Goal: Transaction & Acquisition: Purchase product/service

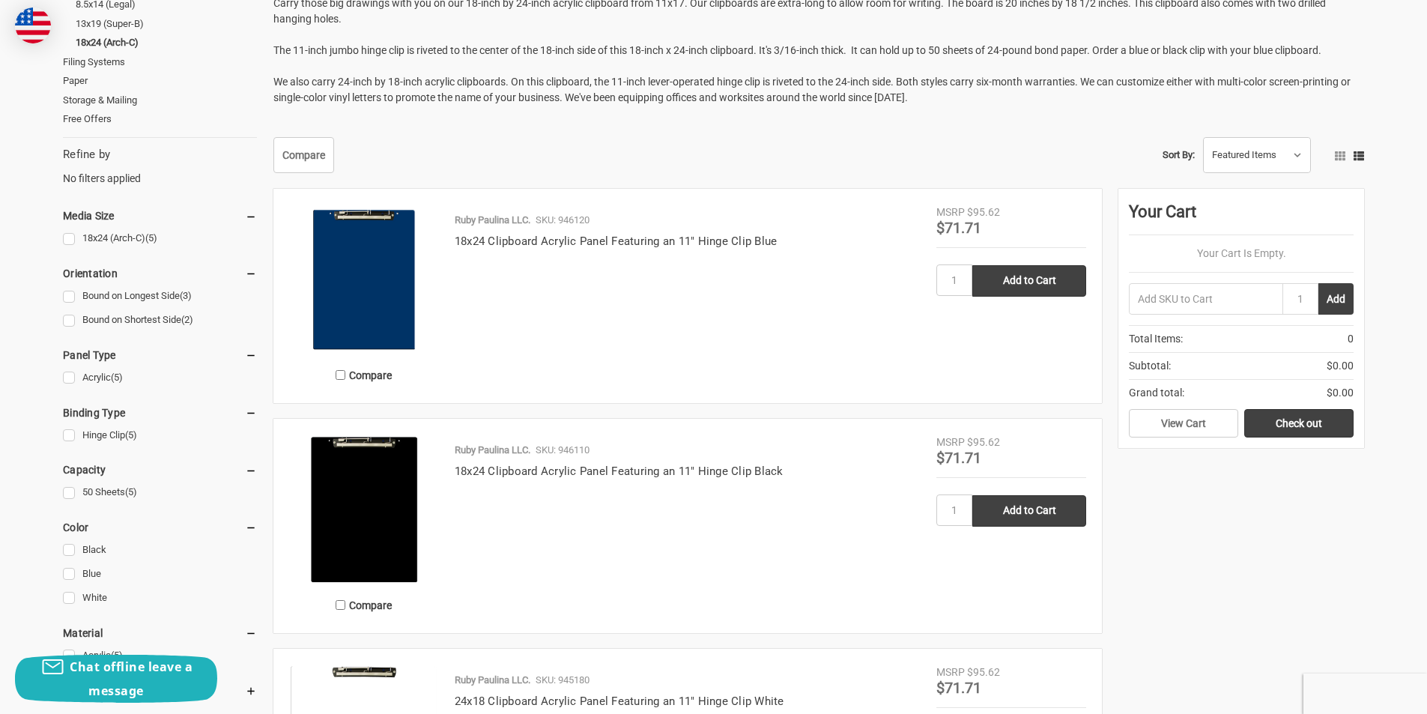
scroll to position [300, 0]
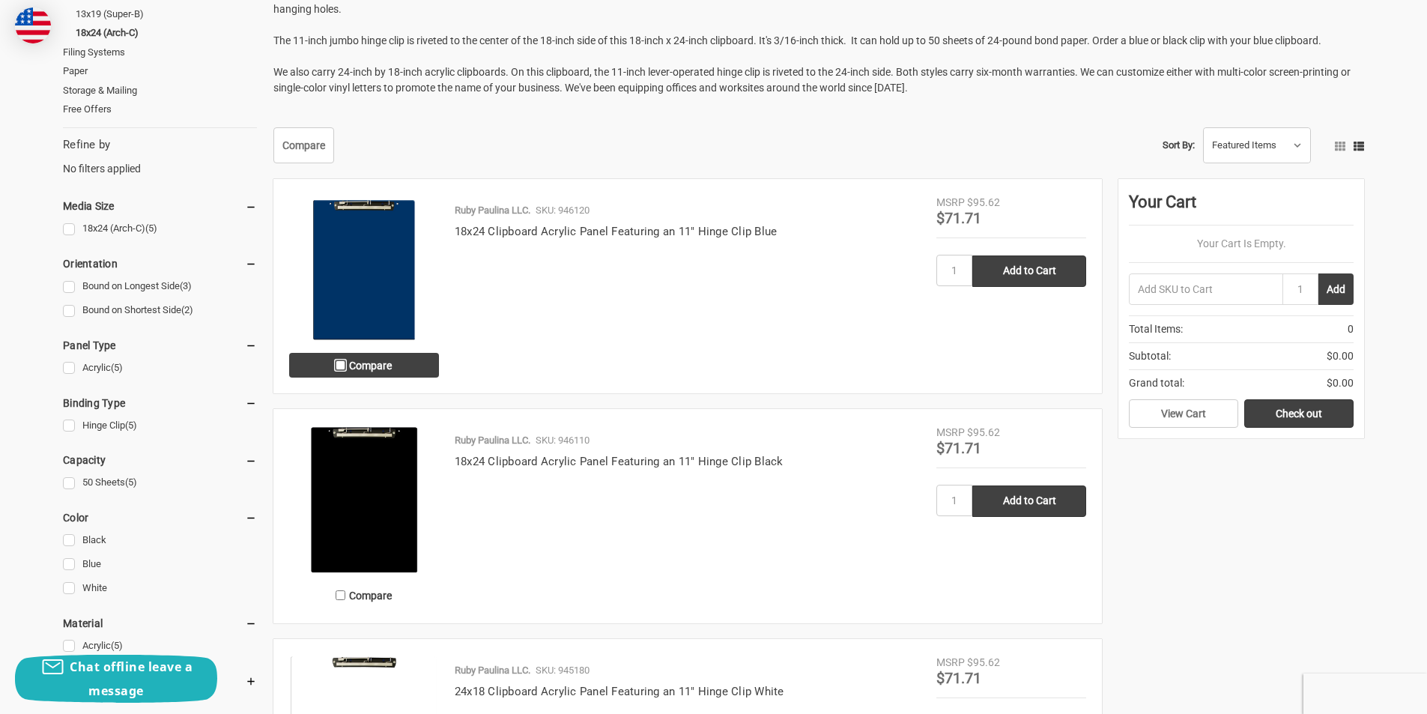
click at [342, 361] on input "Compare" at bounding box center [341, 365] width 10 height 10
checkbox input "true"
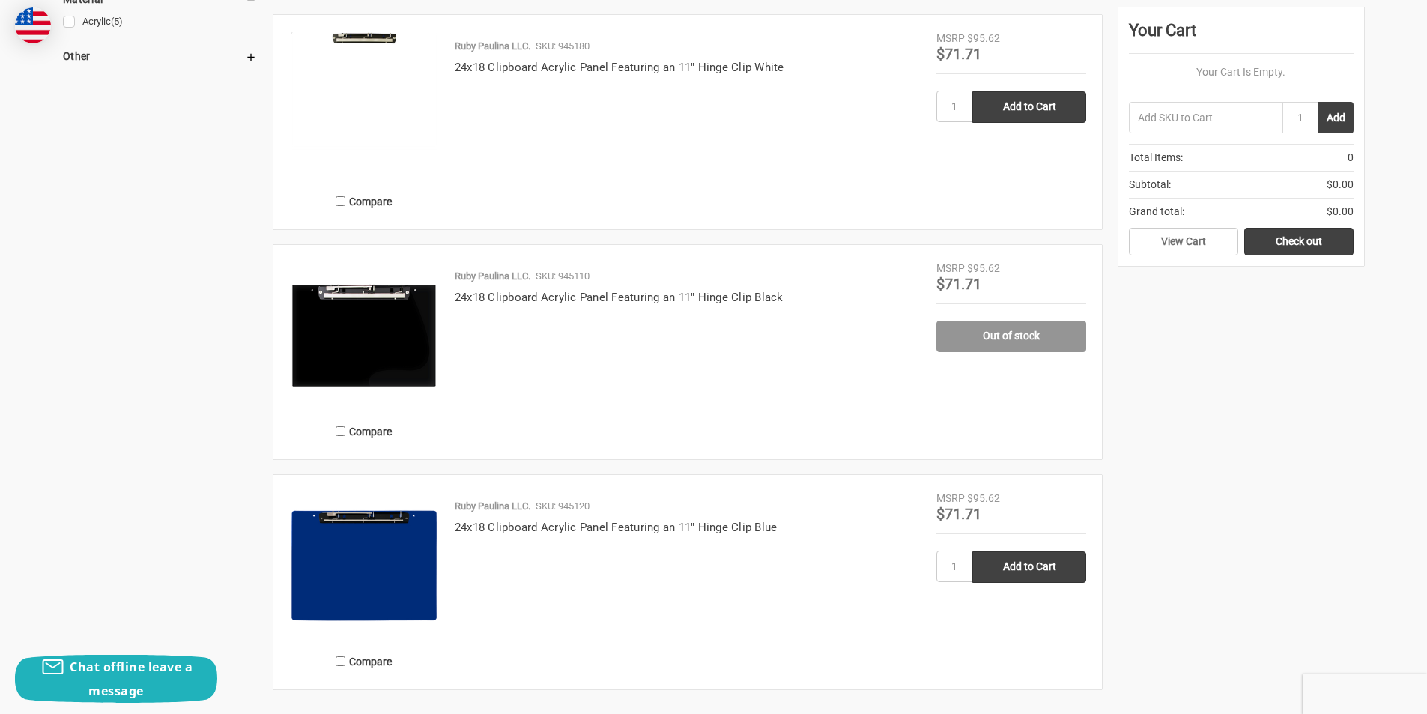
scroll to position [1124, 0]
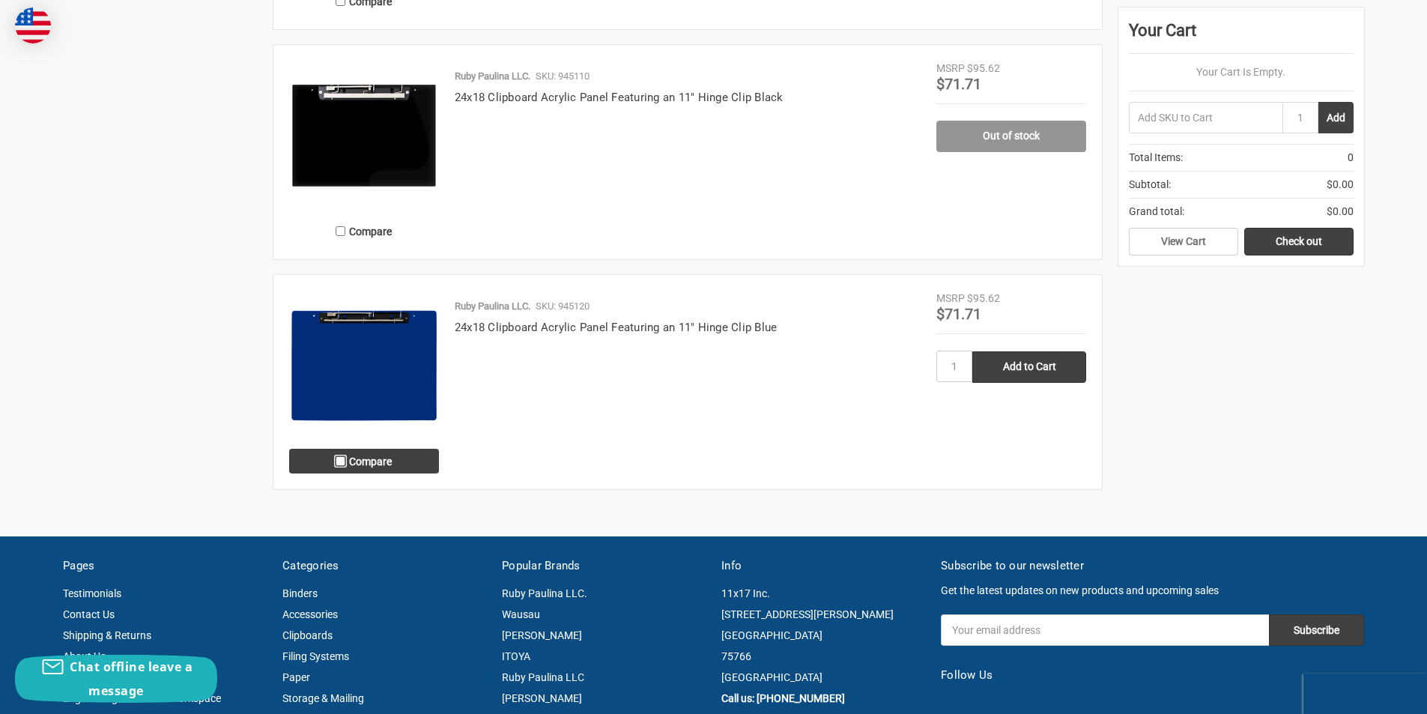
click at [341, 460] on input "Compare" at bounding box center [341, 461] width 10 height 10
checkbox input "true"
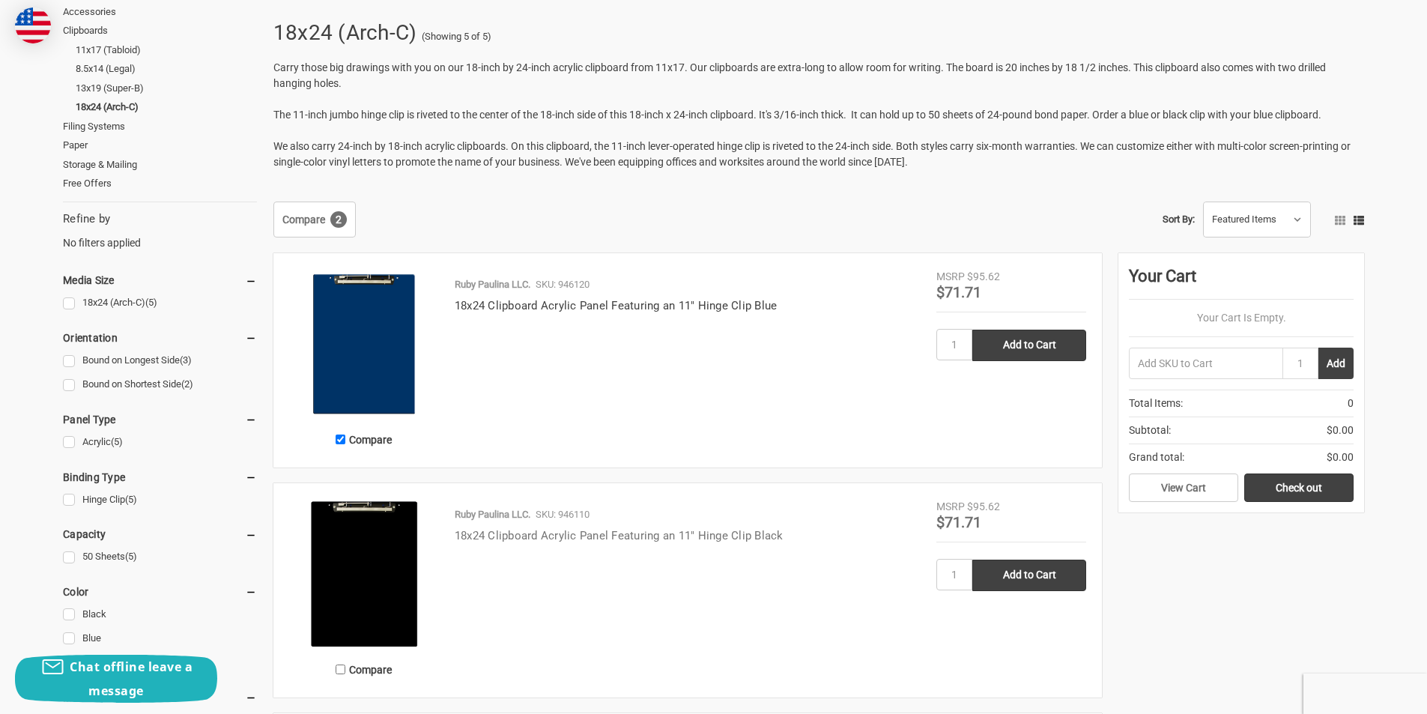
scroll to position [0, 0]
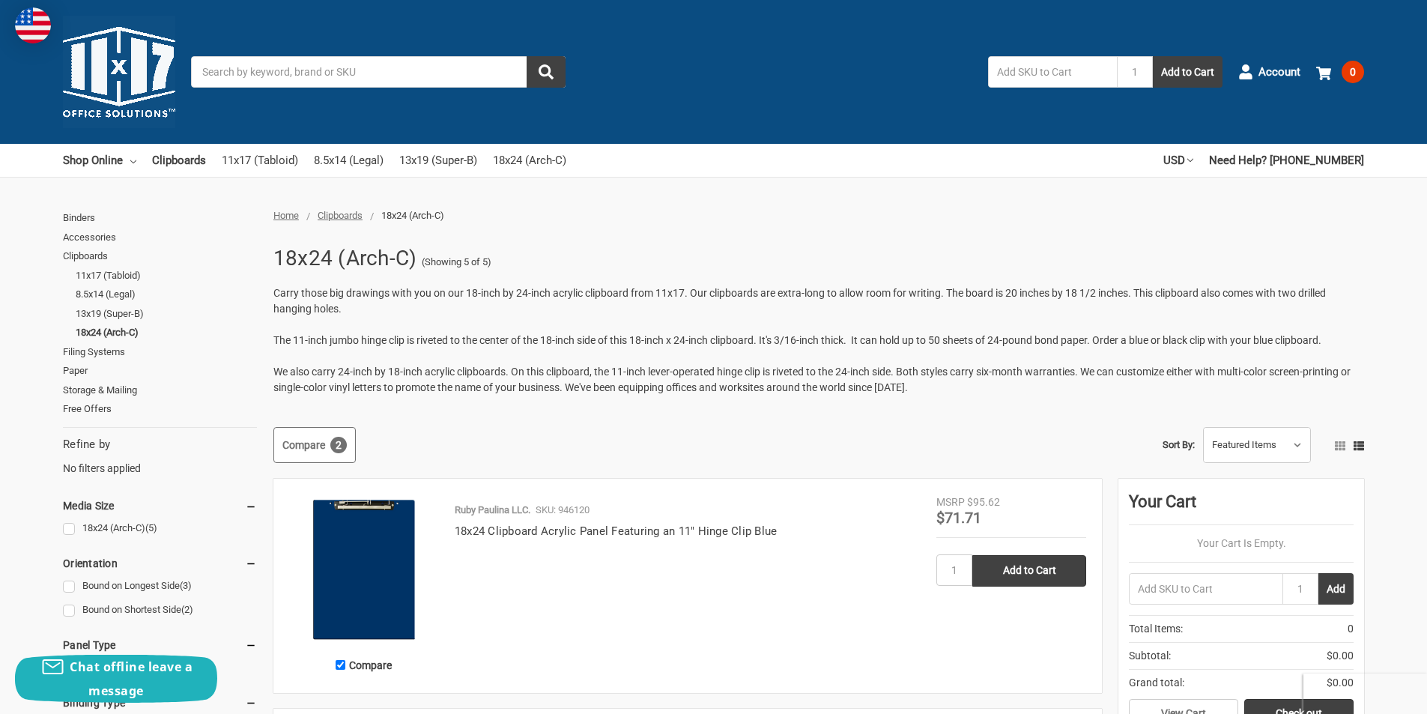
click at [314, 444] on link "Compare 2" at bounding box center [314, 445] width 82 height 36
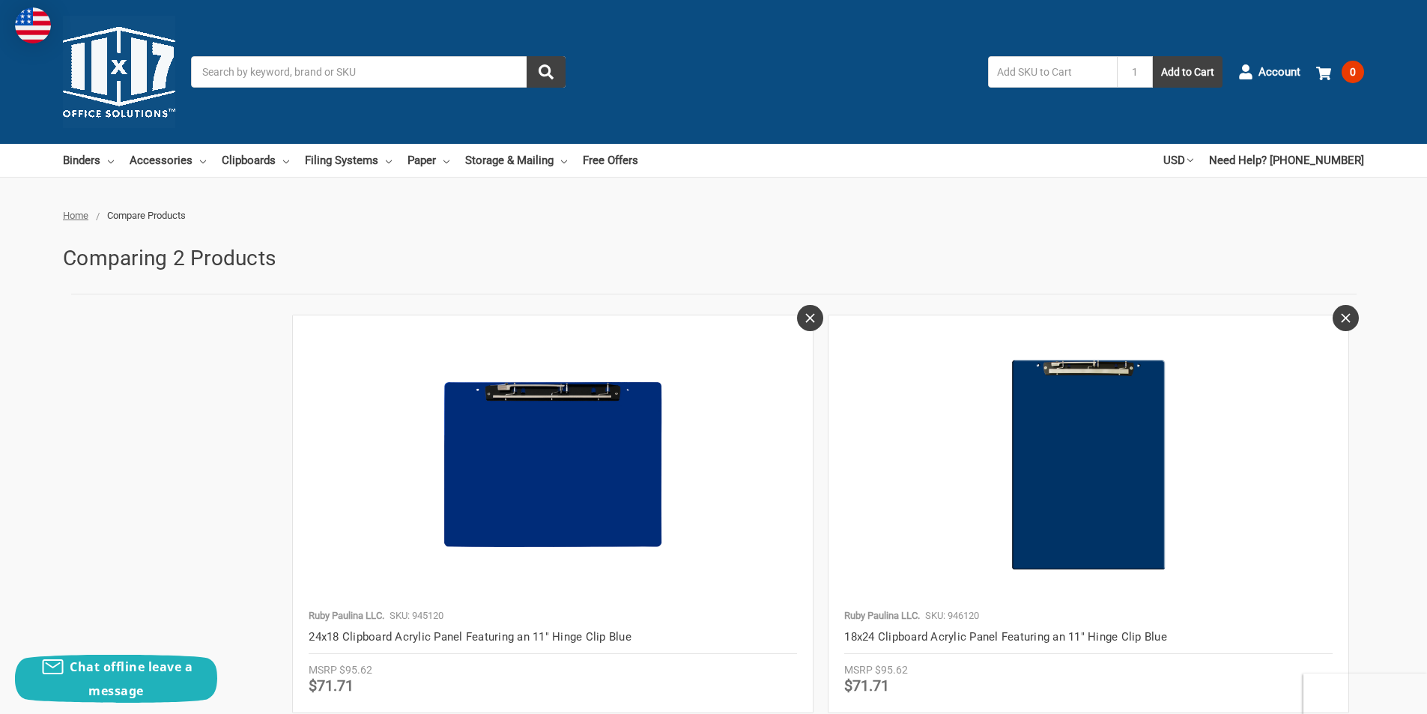
scroll to position [75, 0]
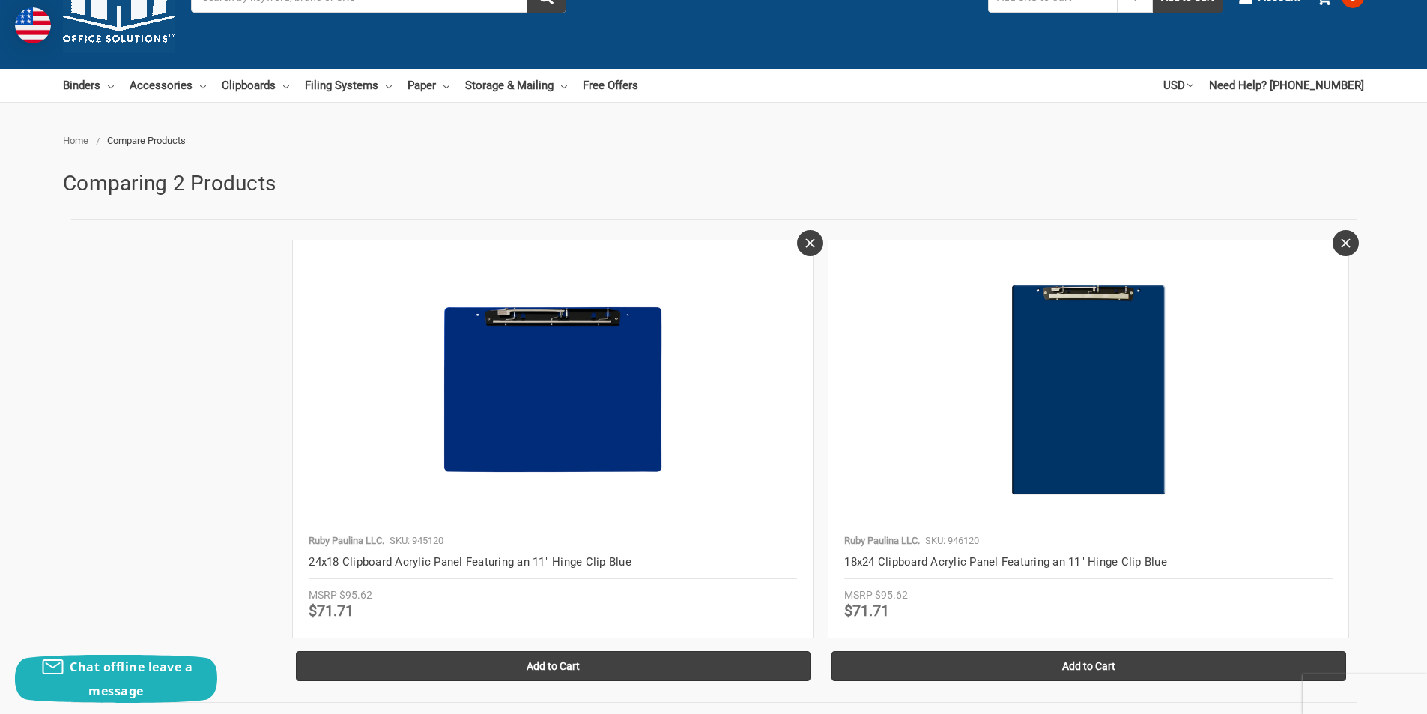
click at [1354, 244] on link at bounding box center [1346, 243] width 26 height 26
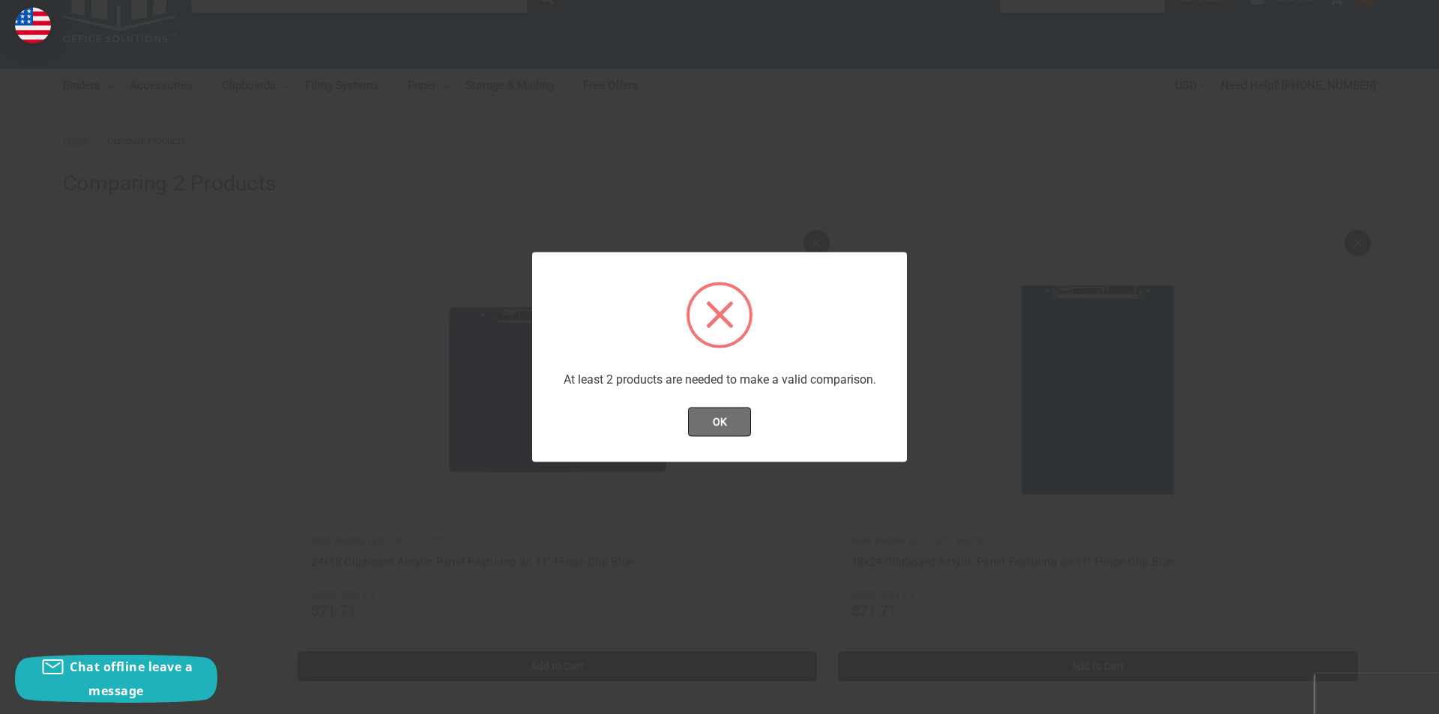
click at [728, 423] on button "OK" at bounding box center [720, 422] width 64 height 30
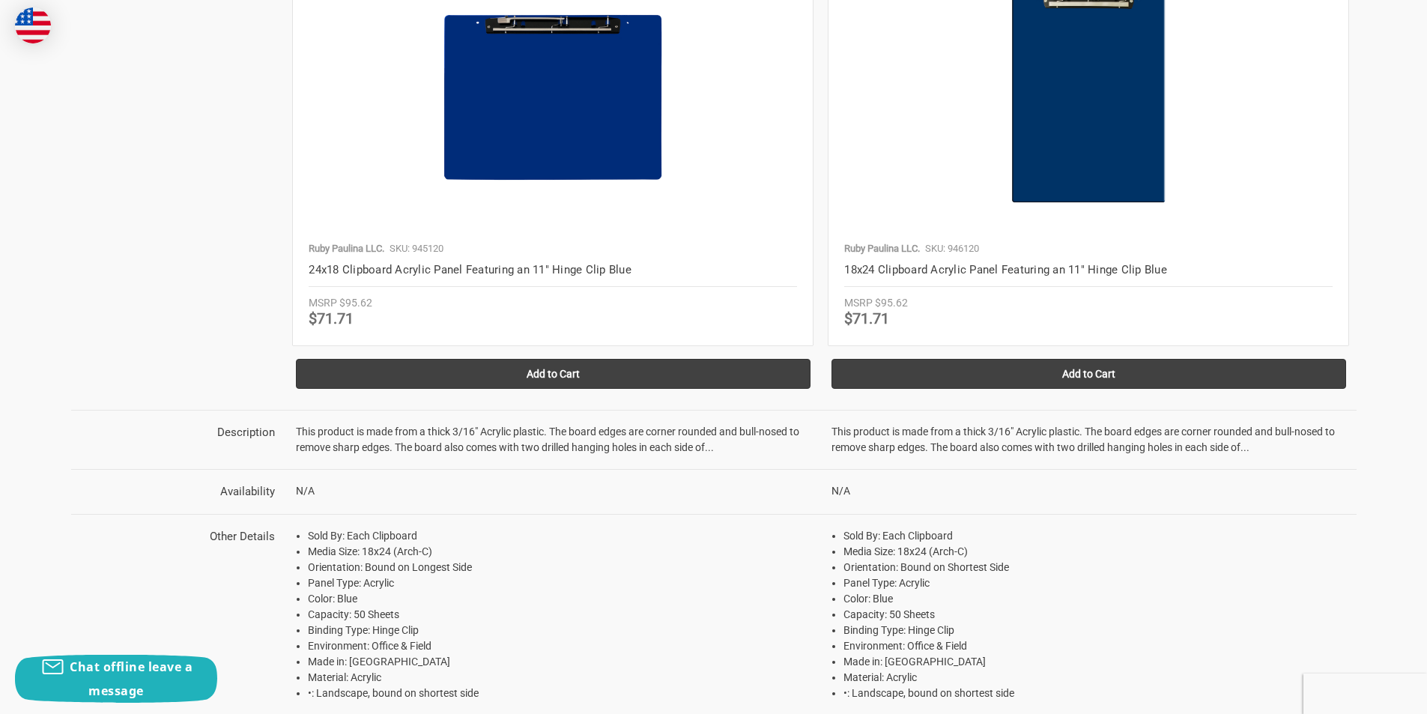
scroll to position [375, 0]
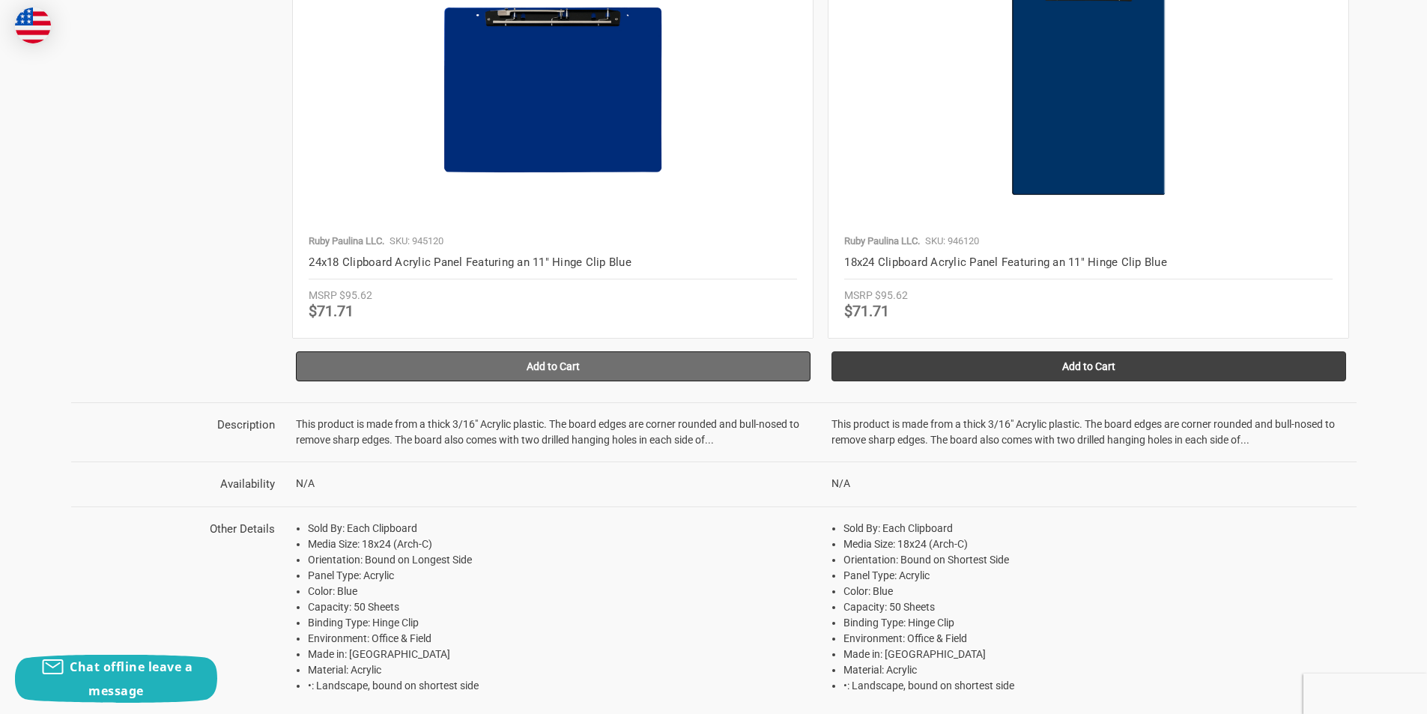
click at [586, 358] on link "Add to Cart" at bounding box center [553, 366] width 515 height 30
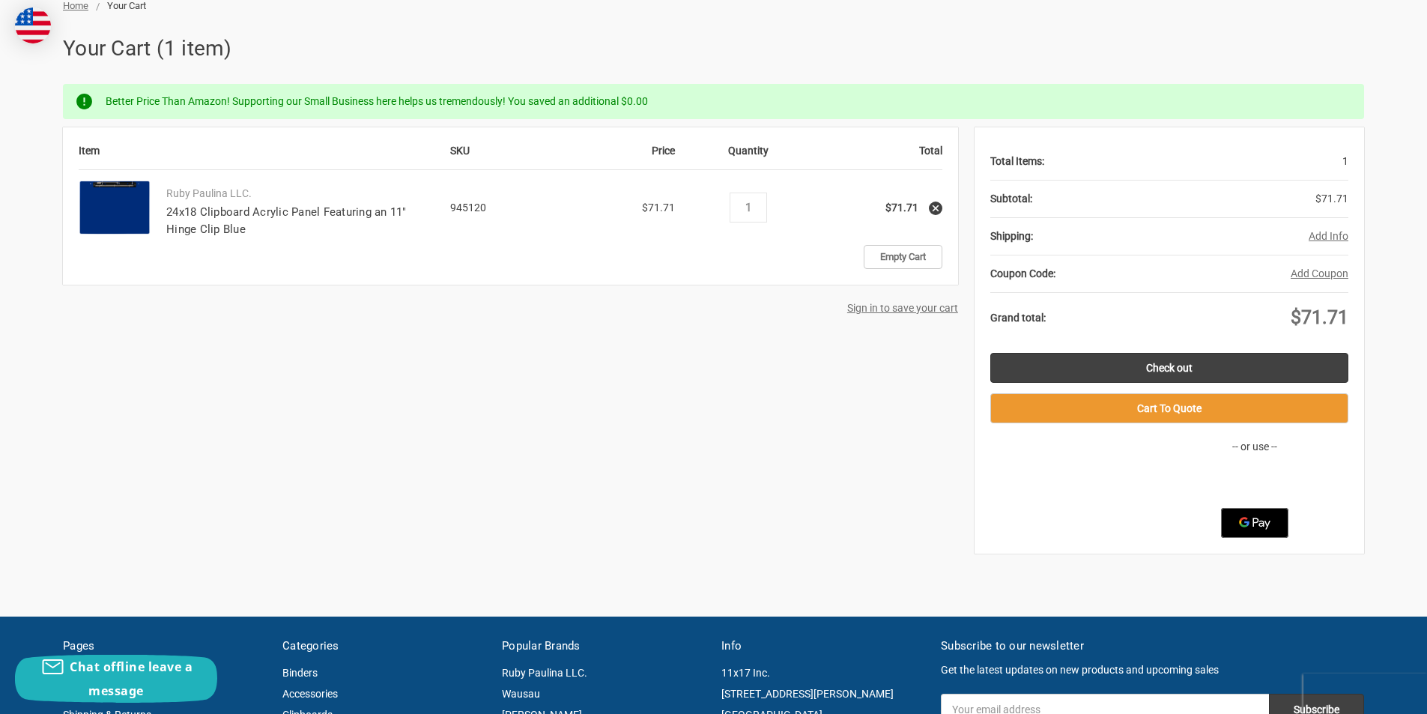
scroll to position [225, 0]
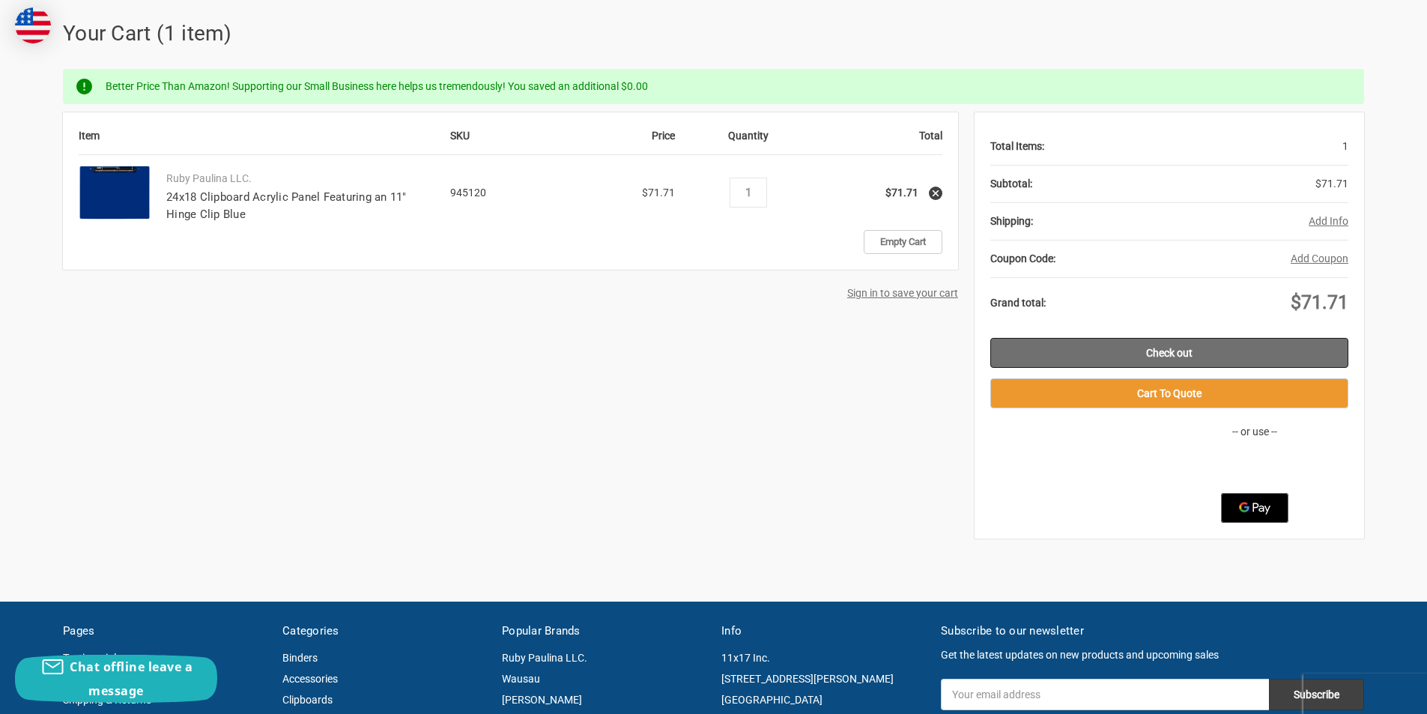
click at [1168, 347] on link "Check out" at bounding box center [1170, 353] width 358 height 30
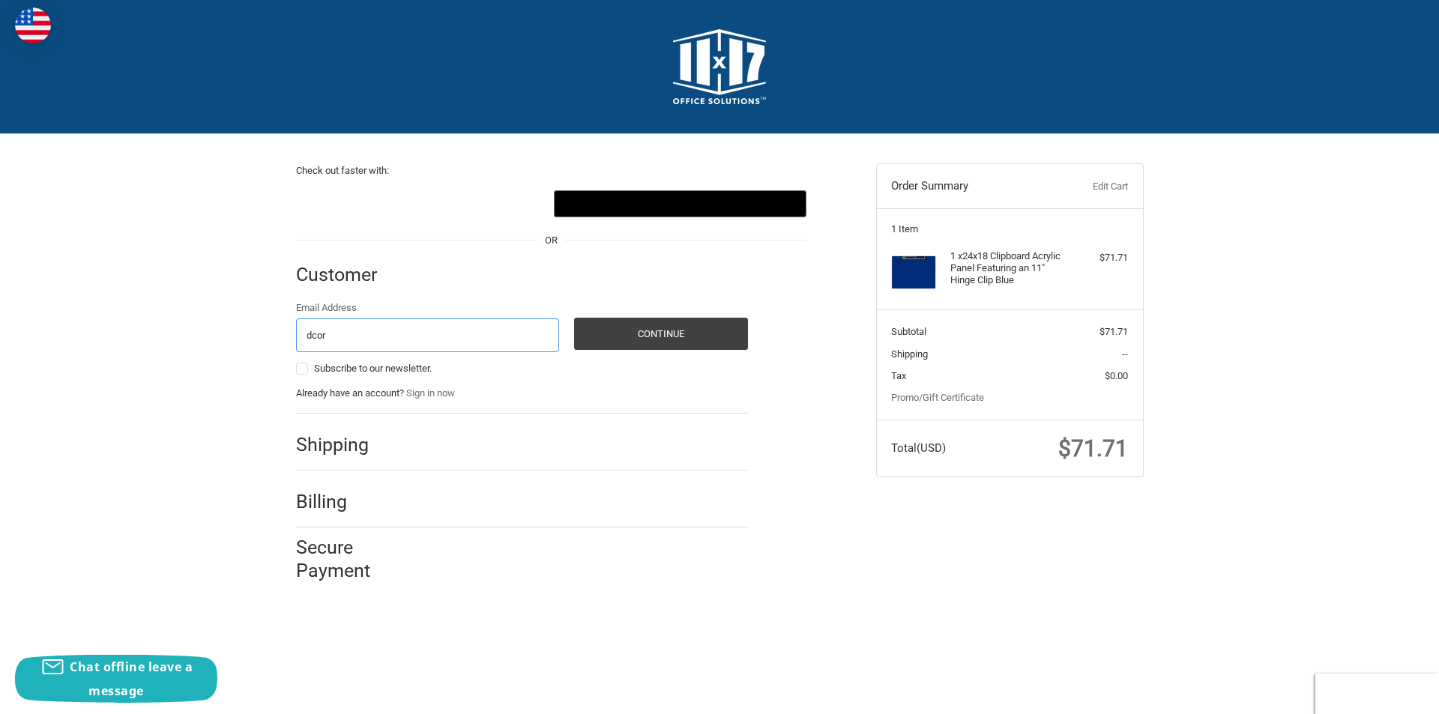
type input "[EMAIL_ADDRESS][DOMAIN_NAME]"
click at [680, 329] on button "Continue" at bounding box center [661, 334] width 174 height 32
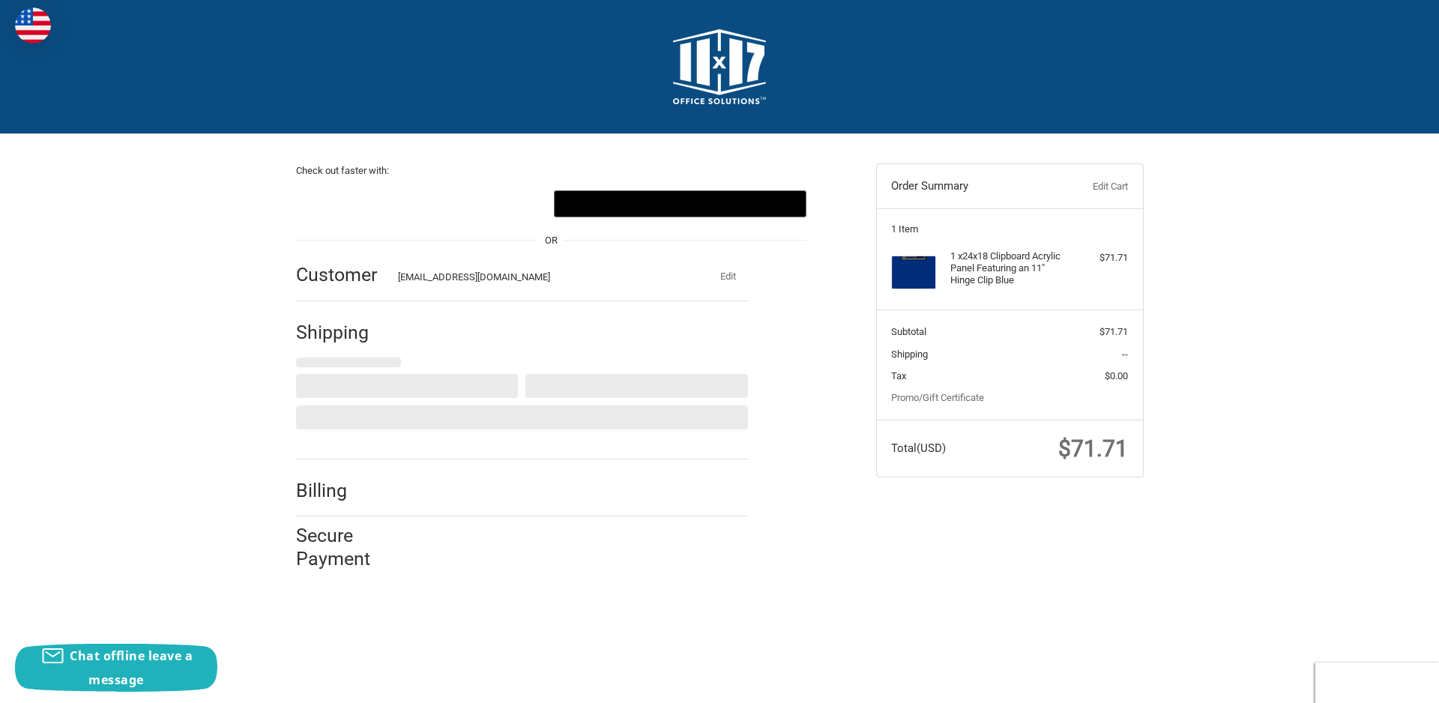
select select "US"
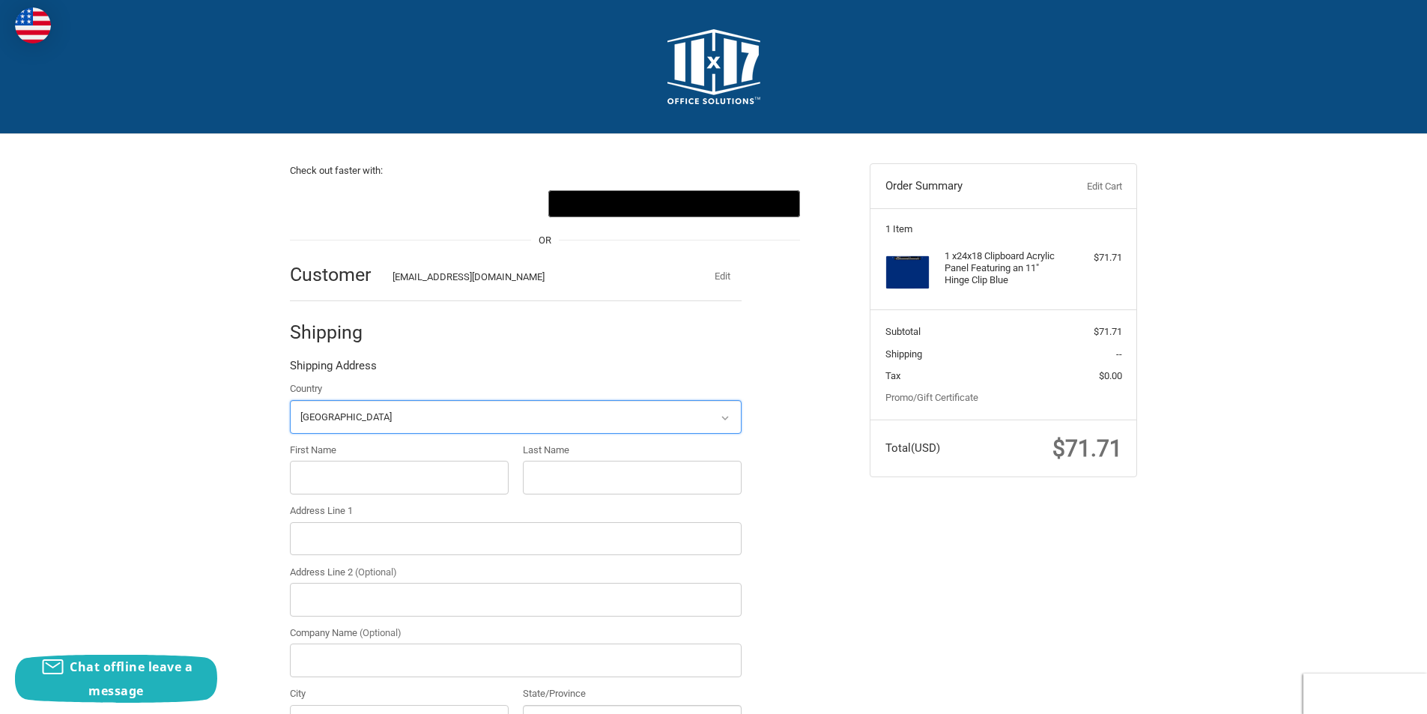
scroll to position [158, 0]
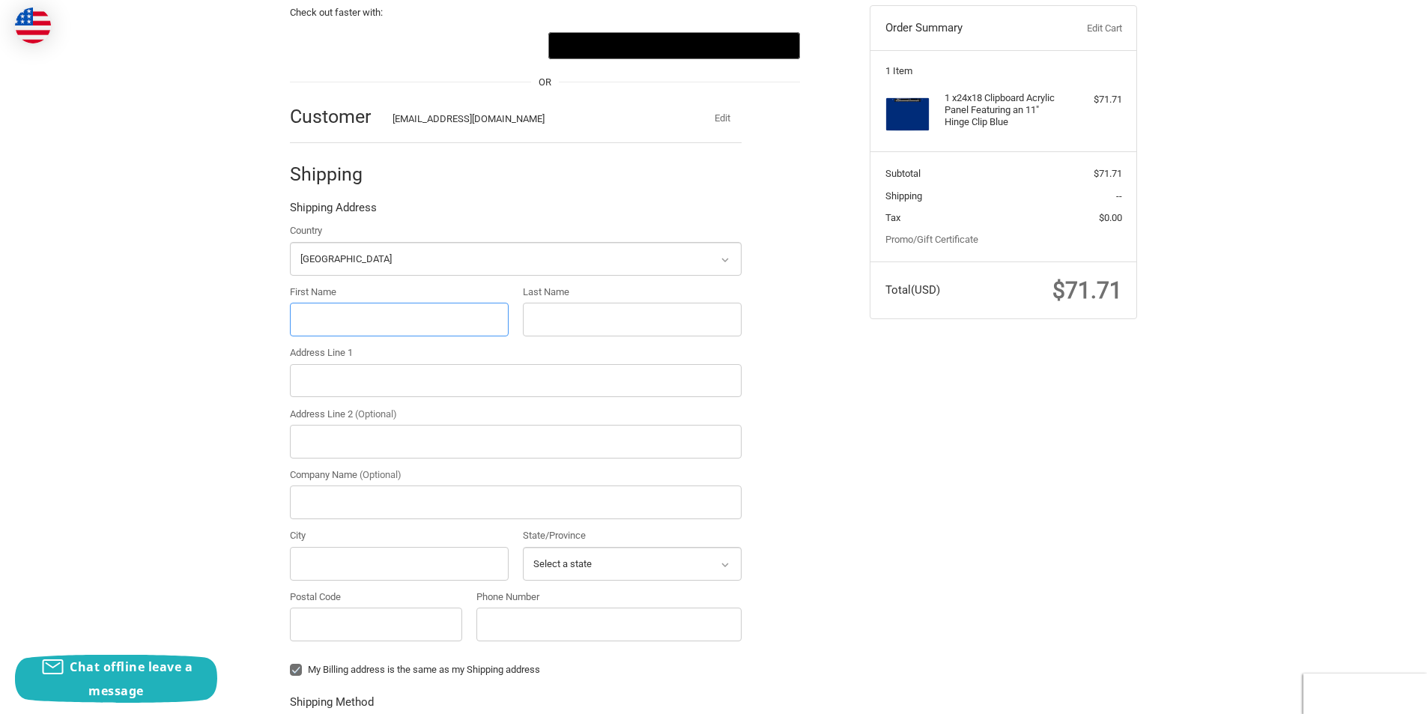
click at [315, 316] on input "First Name" at bounding box center [399, 320] width 219 height 34
type input "[PERSON_NAME]"
type input "C"
click at [314, 314] on input "Darcy" at bounding box center [399, 320] width 219 height 34
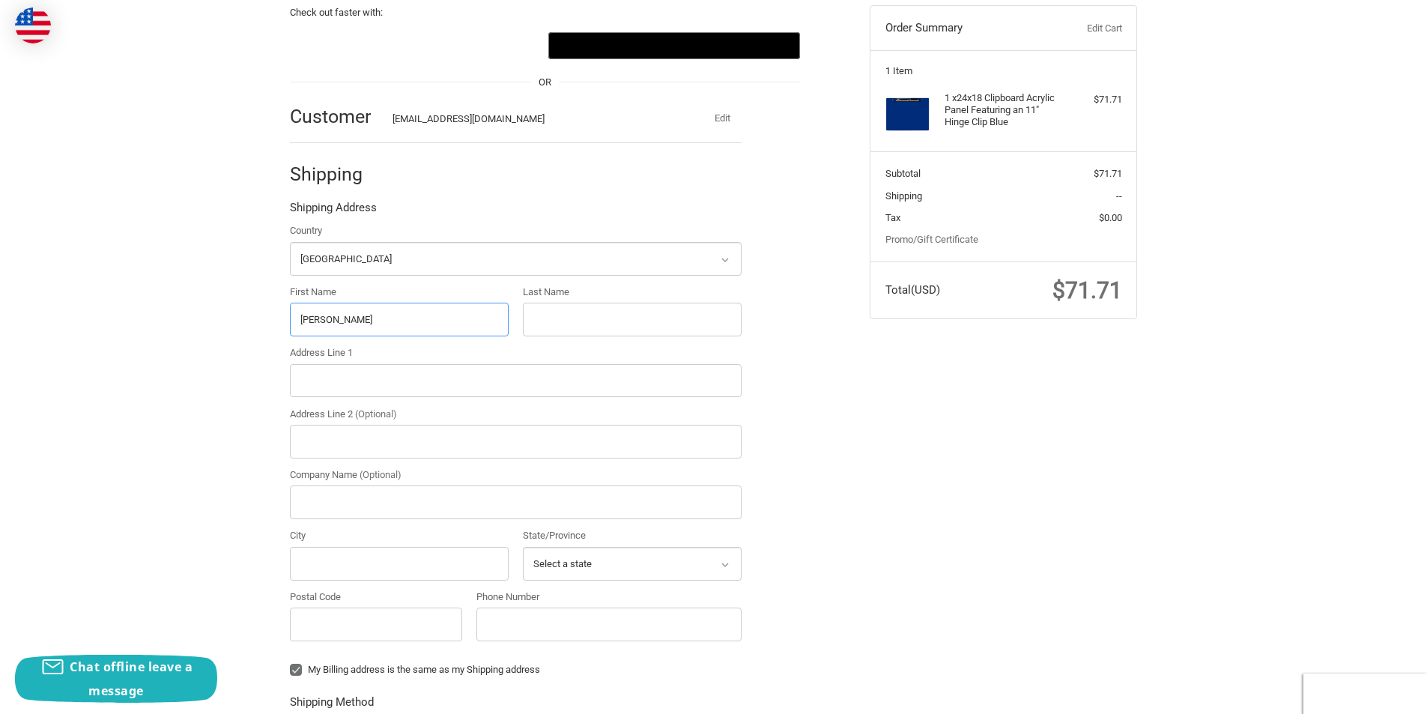
click at [296, 315] on input "Darcy" at bounding box center [399, 320] width 219 height 34
click at [295, 314] on input "Darcy" at bounding box center [399, 320] width 219 height 34
click at [310, 319] on input "Darcy" at bounding box center [399, 320] width 219 height 34
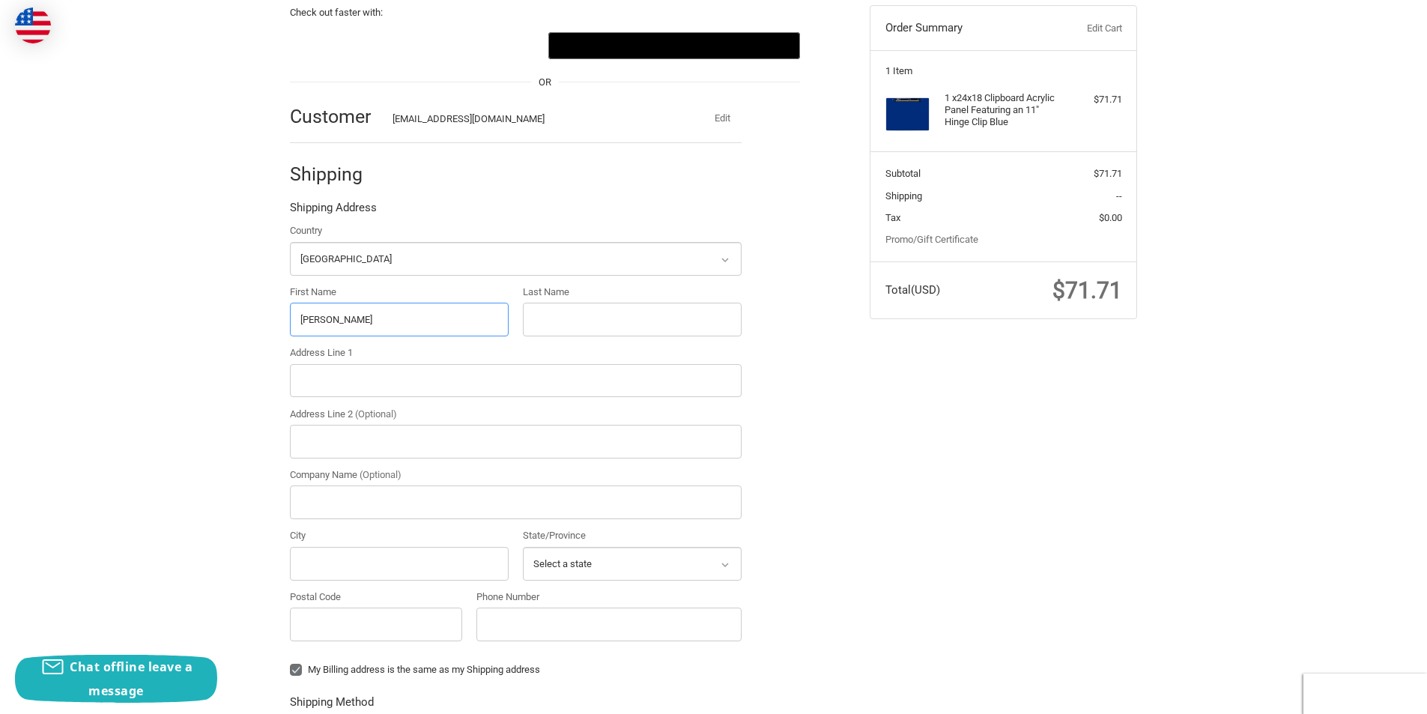
type input "Ryan"
type input "Putt"
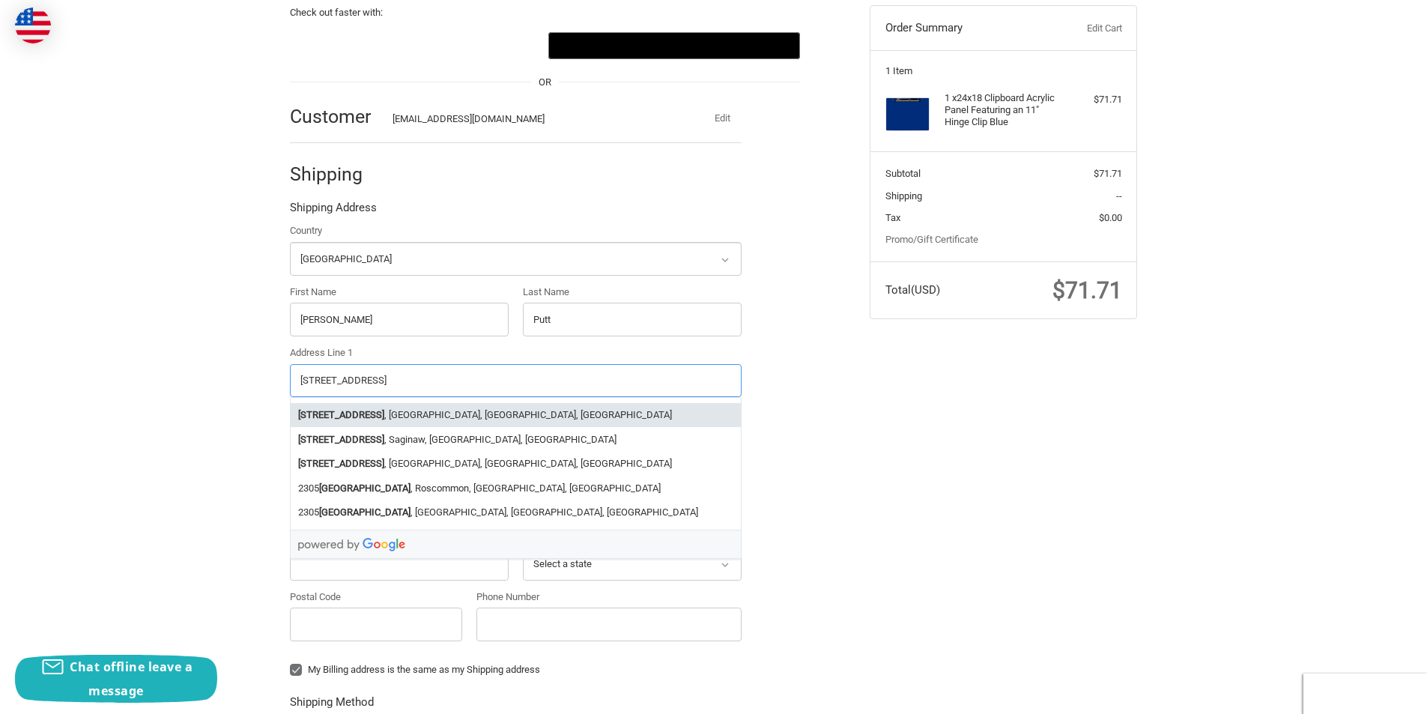
click at [351, 414] on strong "2305 Bay City Rd" at bounding box center [341, 415] width 86 height 15
type input "2305 Bay City Rd"
type input "Midland"
type input "48642"
select select "MI"
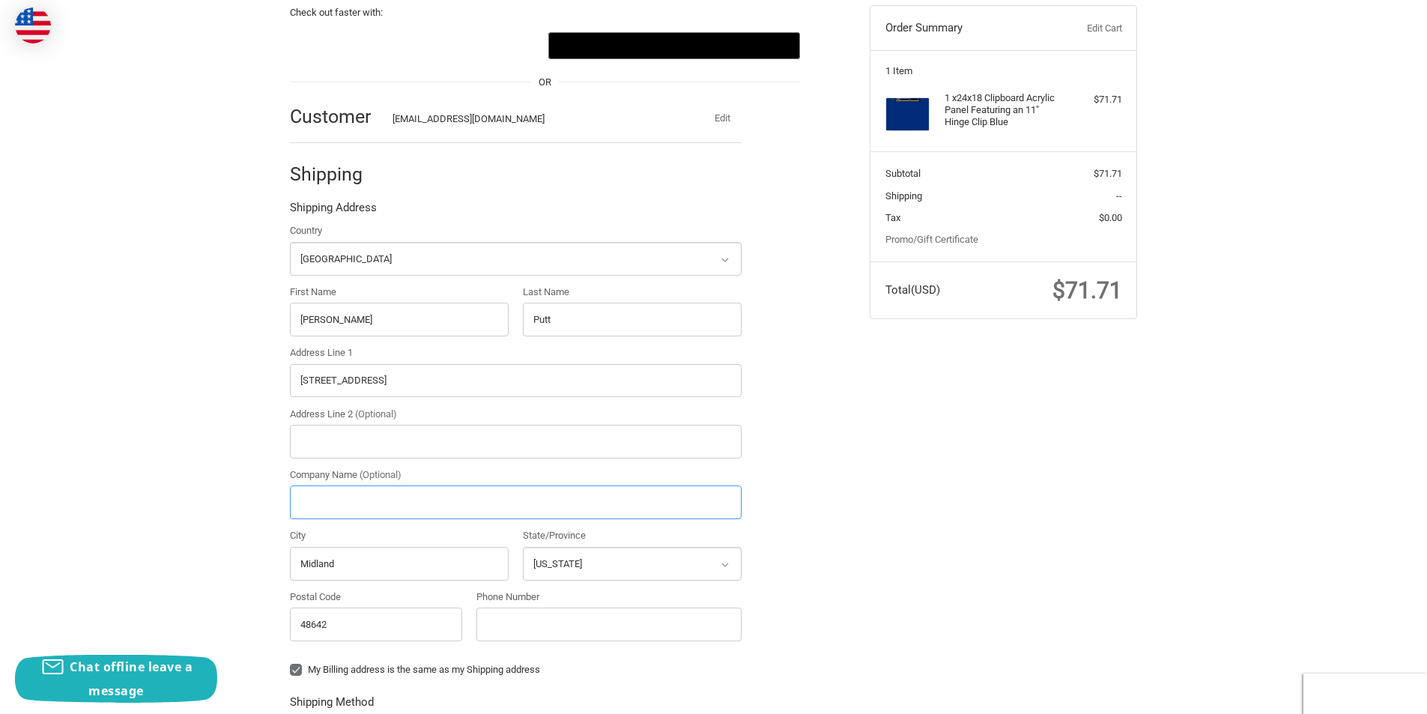
click at [325, 493] on input "Company Name (Optional)" at bounding box center [516, 503] width 452 height 34
click at [370, 506] on input "City of Midland, Water Reclamation Facility" at bounding box center [516, 503] width 452 height 34
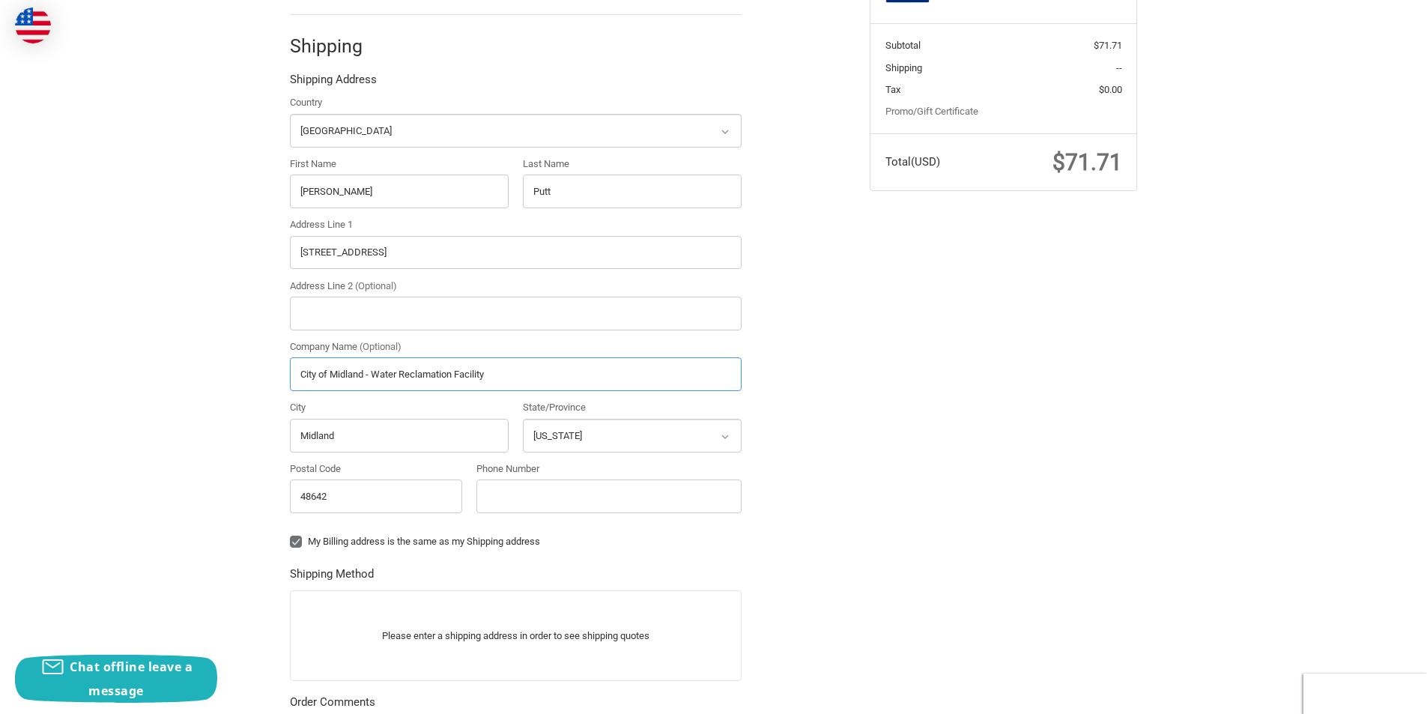
scroll to position [383, 0]
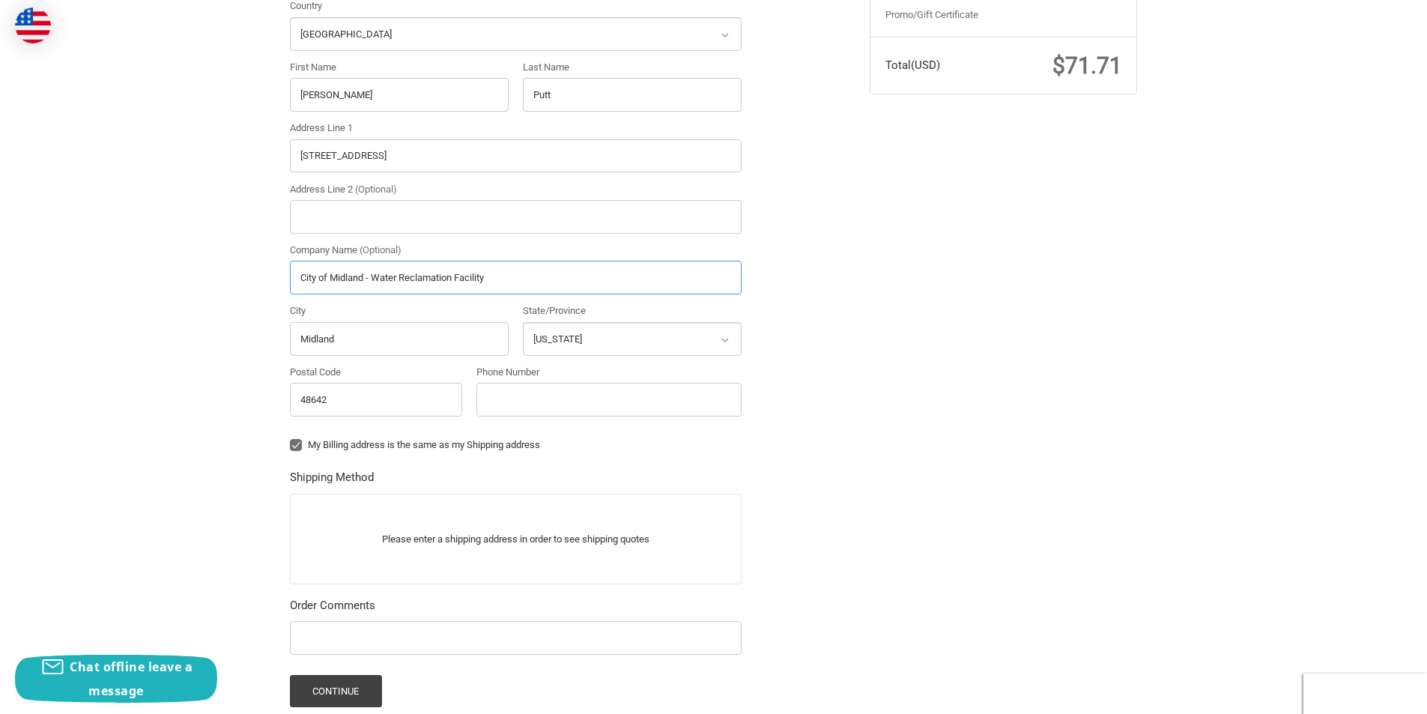
type input "City of Midland - Water Reclamation Facility"
click at [514, 393] on input "Phone Number" at bounding box center [609, 400] width 265 height 34
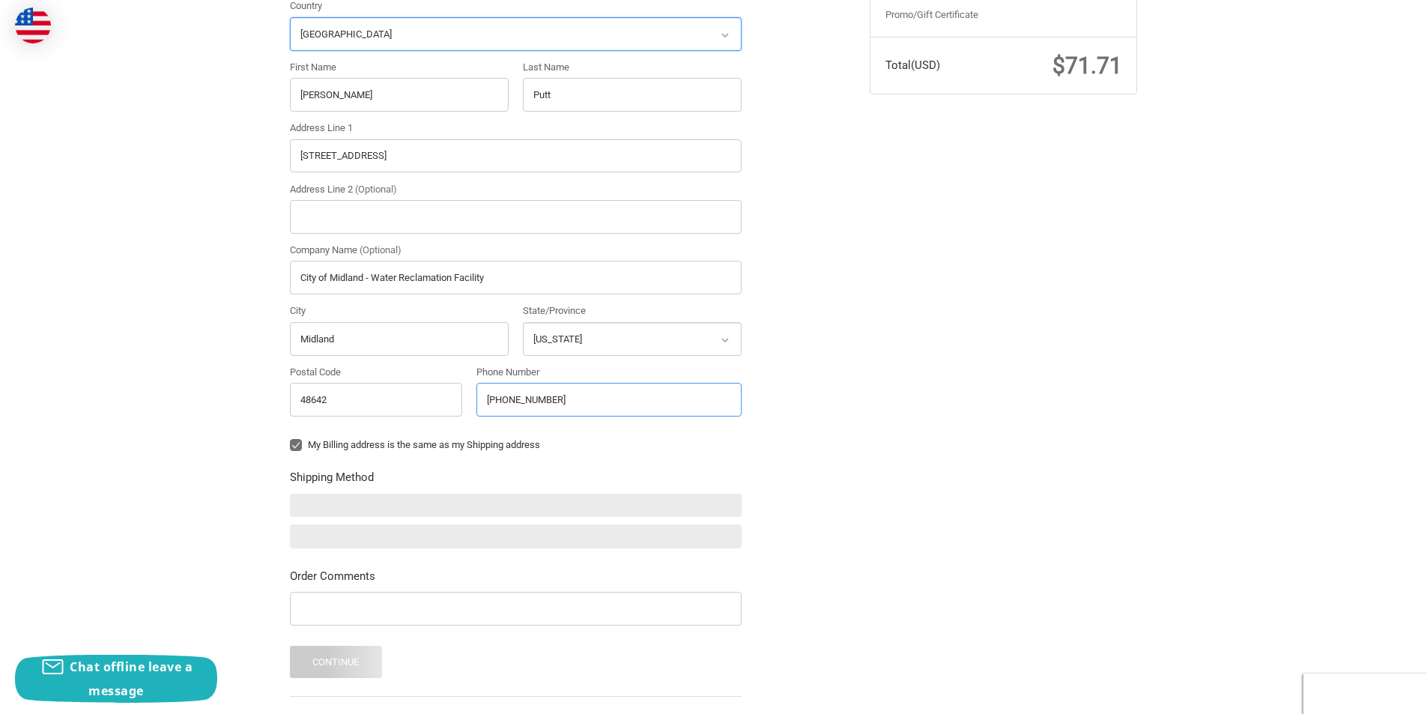
type input "989-837-3501"
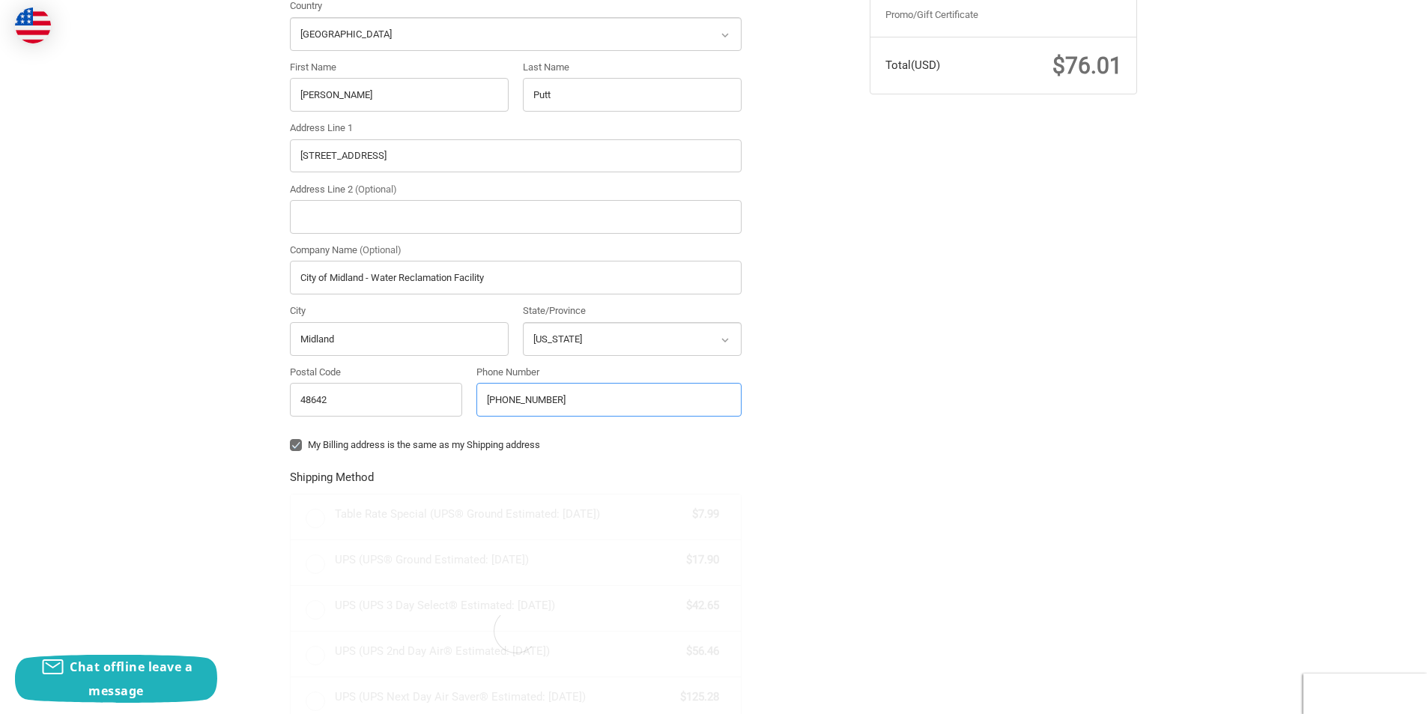
radio input "true"
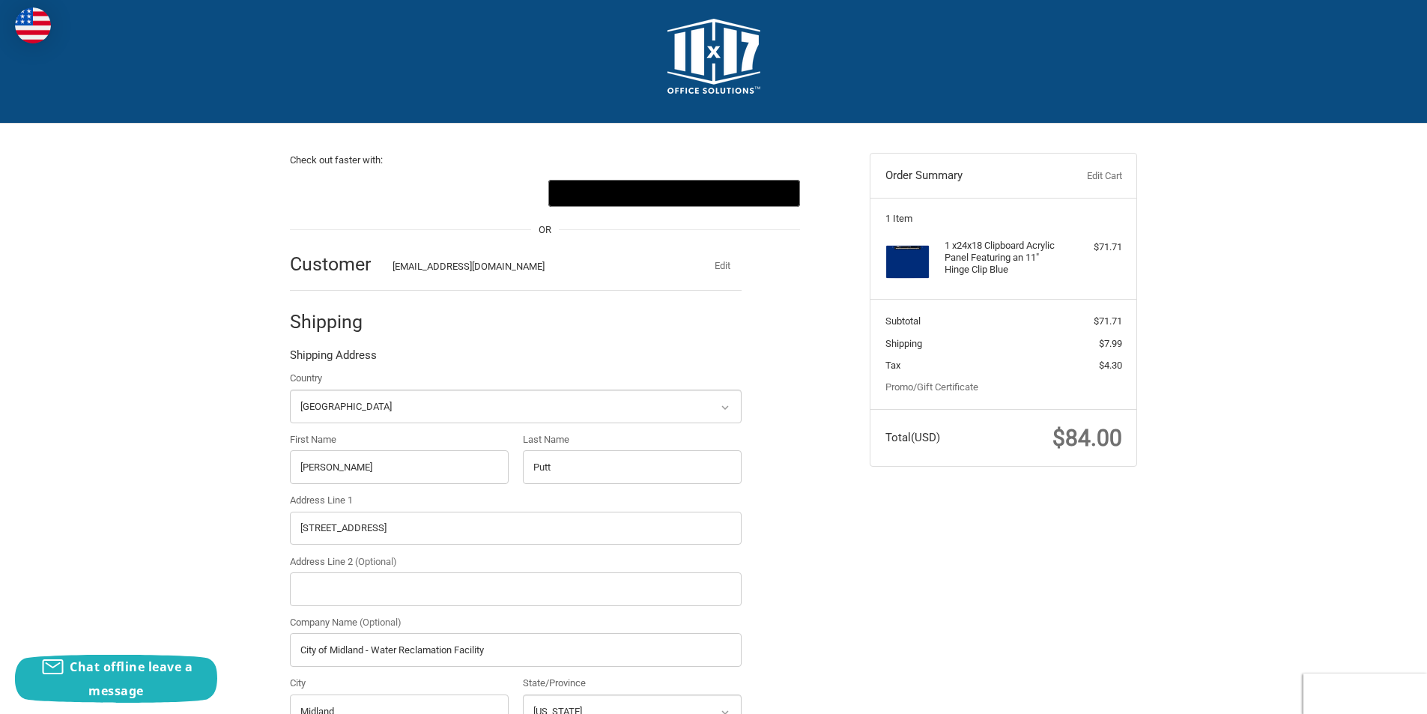
scroll to position [8, 0]
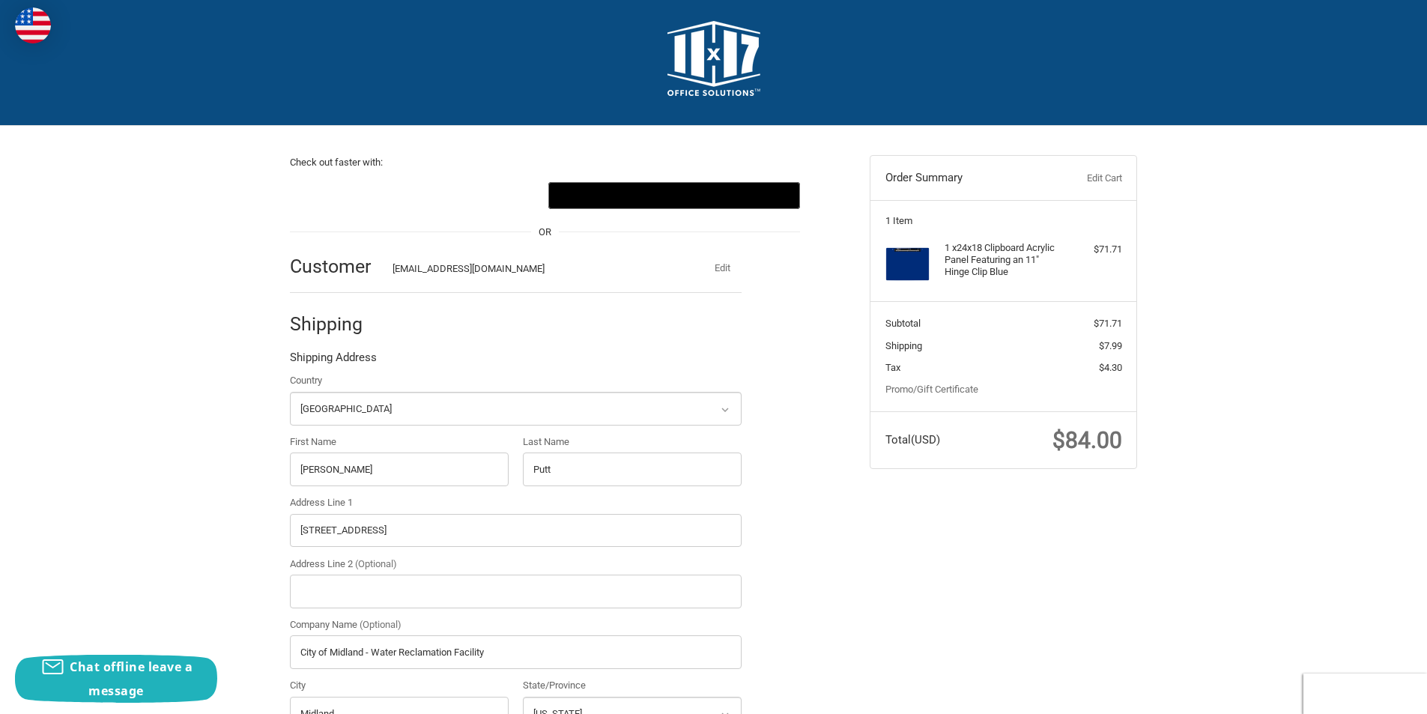
type input "989-837-3501"
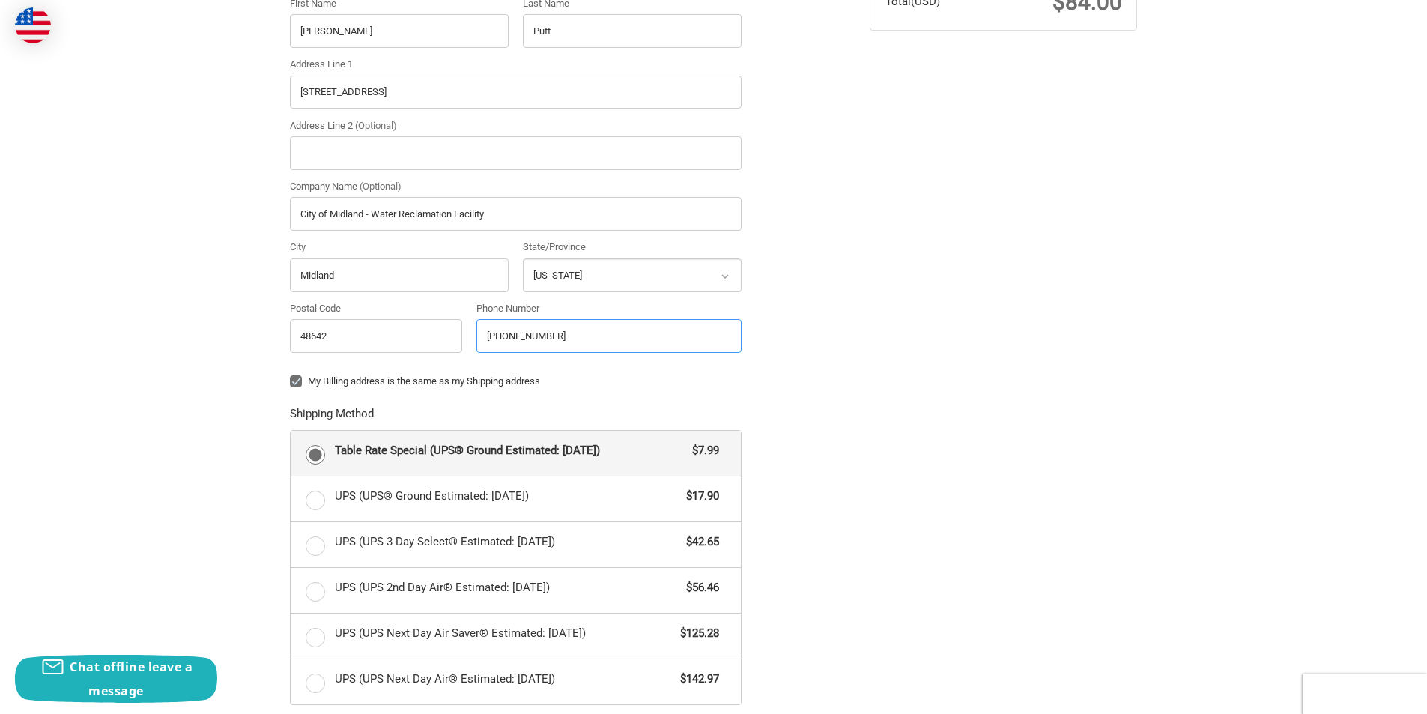
scroll to position [608, 0]
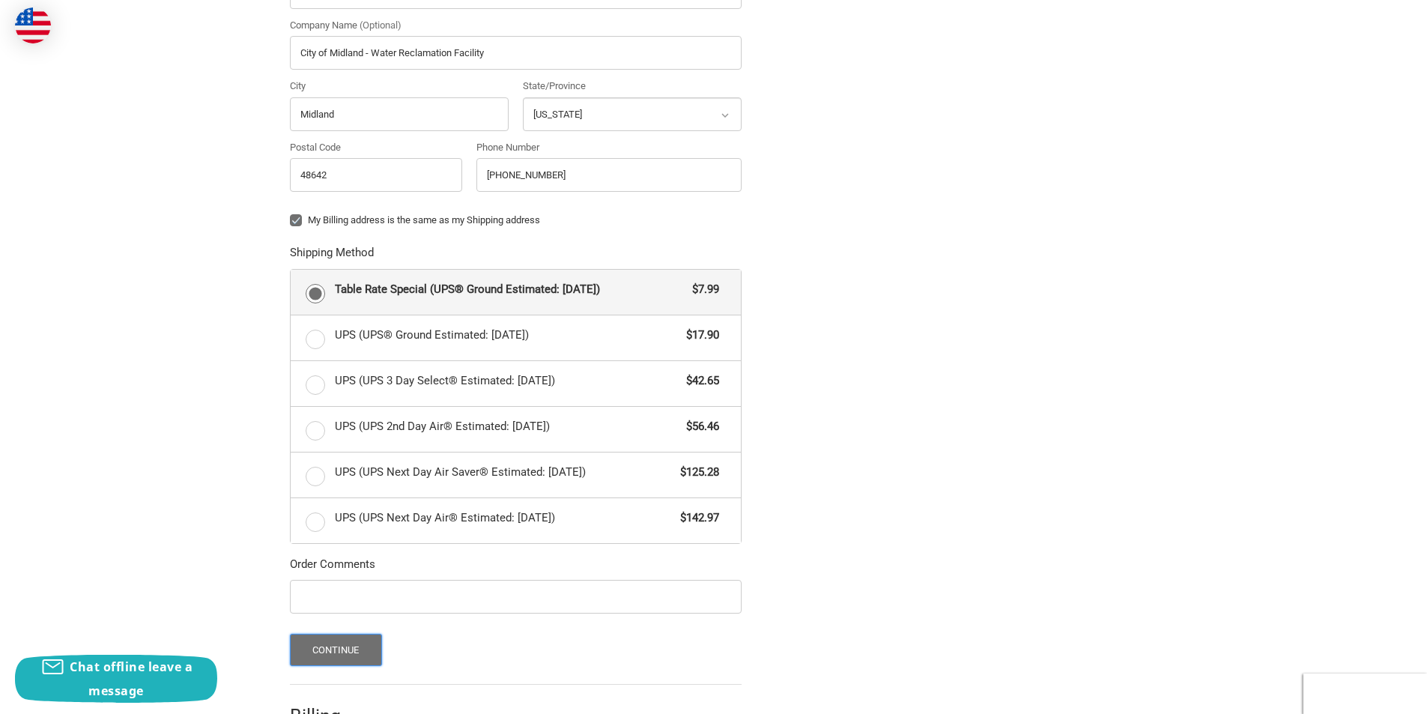
click at [361, 645] on button "Continue" at bounding box center [336, 650] width 92 height 32
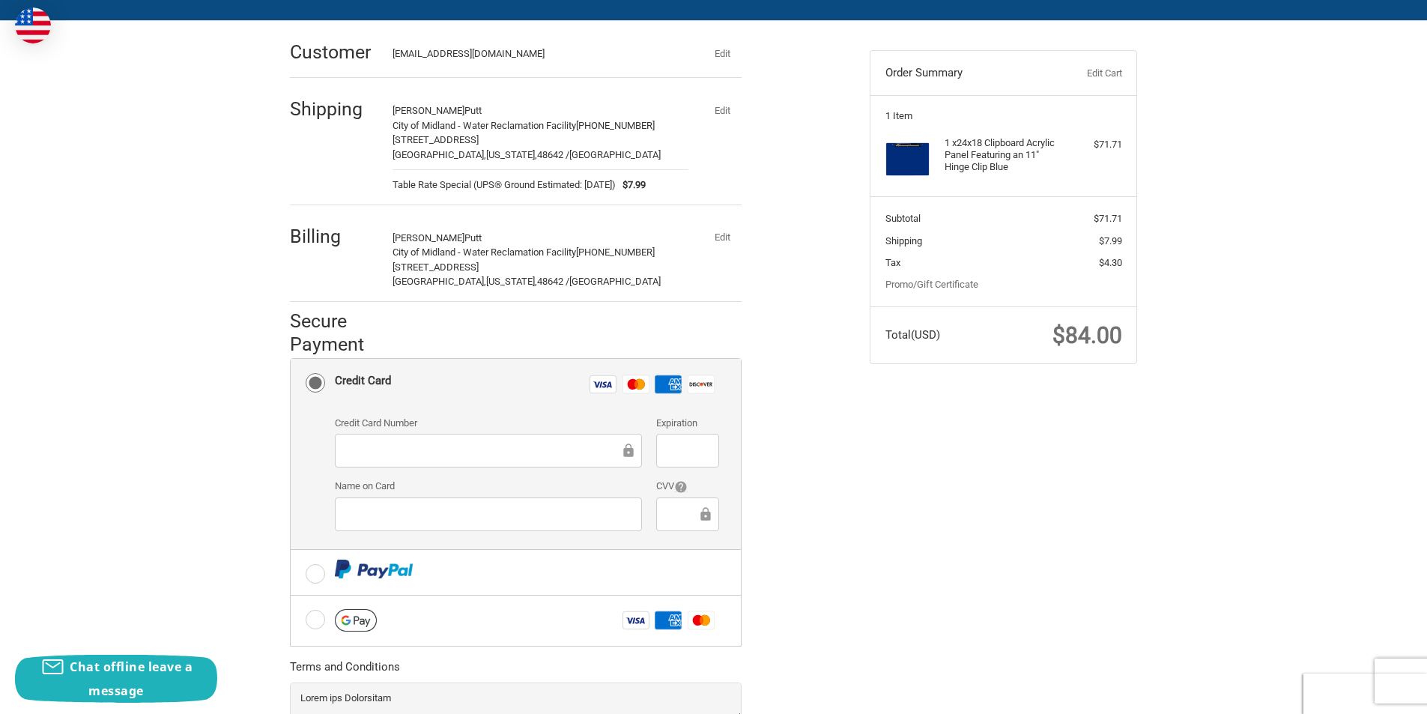
scroll to position [0, 0]
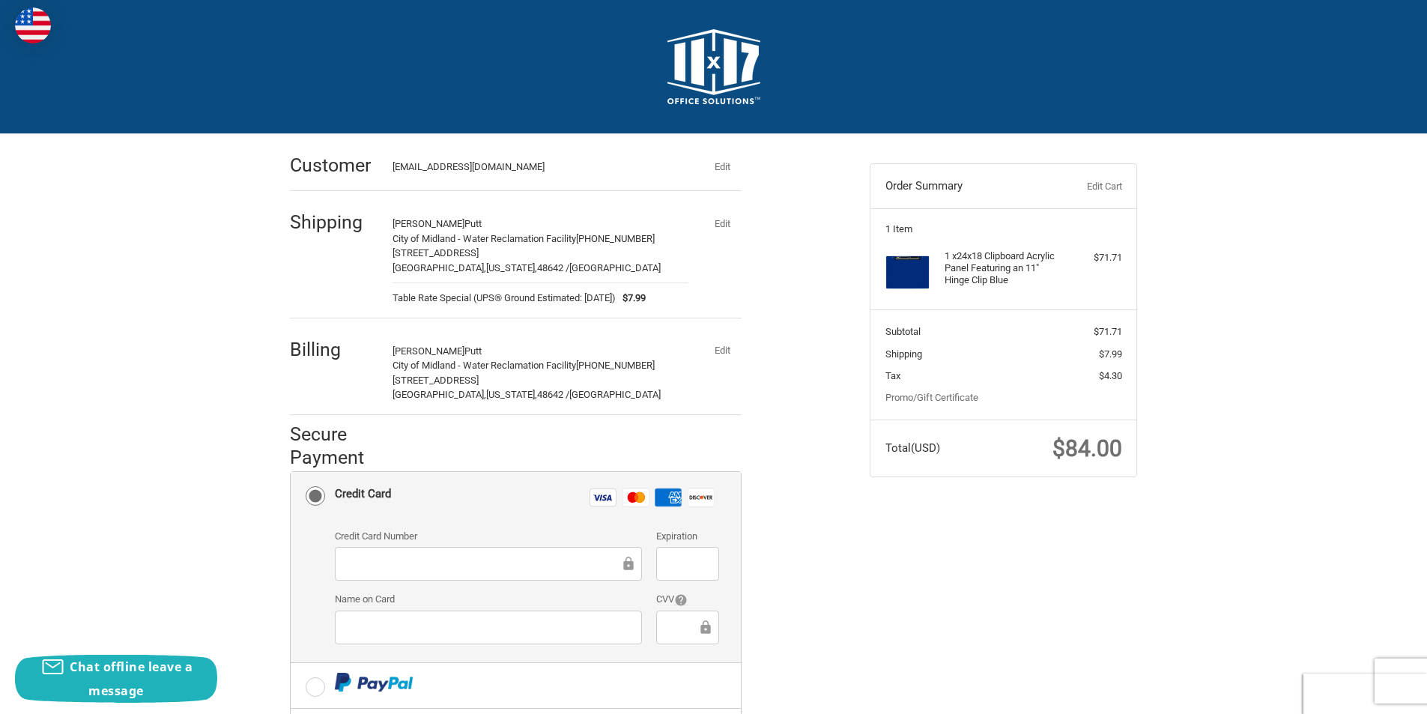
click at [29, 22] on img at bounding box center [33, 25] width 36 height 36
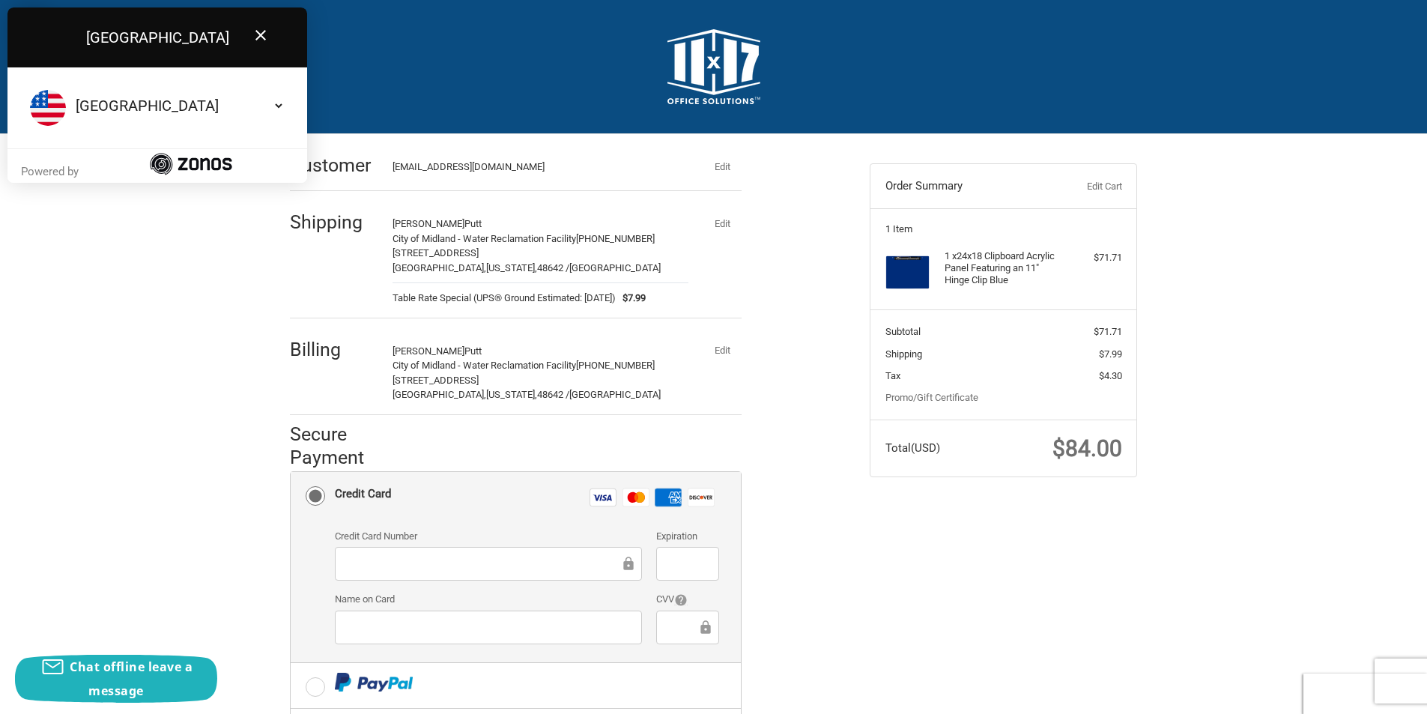
click at [277, 106] on select "Select your country Albania Algeria American Samoa Andorra Angola Anguilla Anti…" at bounding box center [179, 105] width 212 height 31
click at [258, 32] on icon at bounding box center [261, 35] width 10 height 10
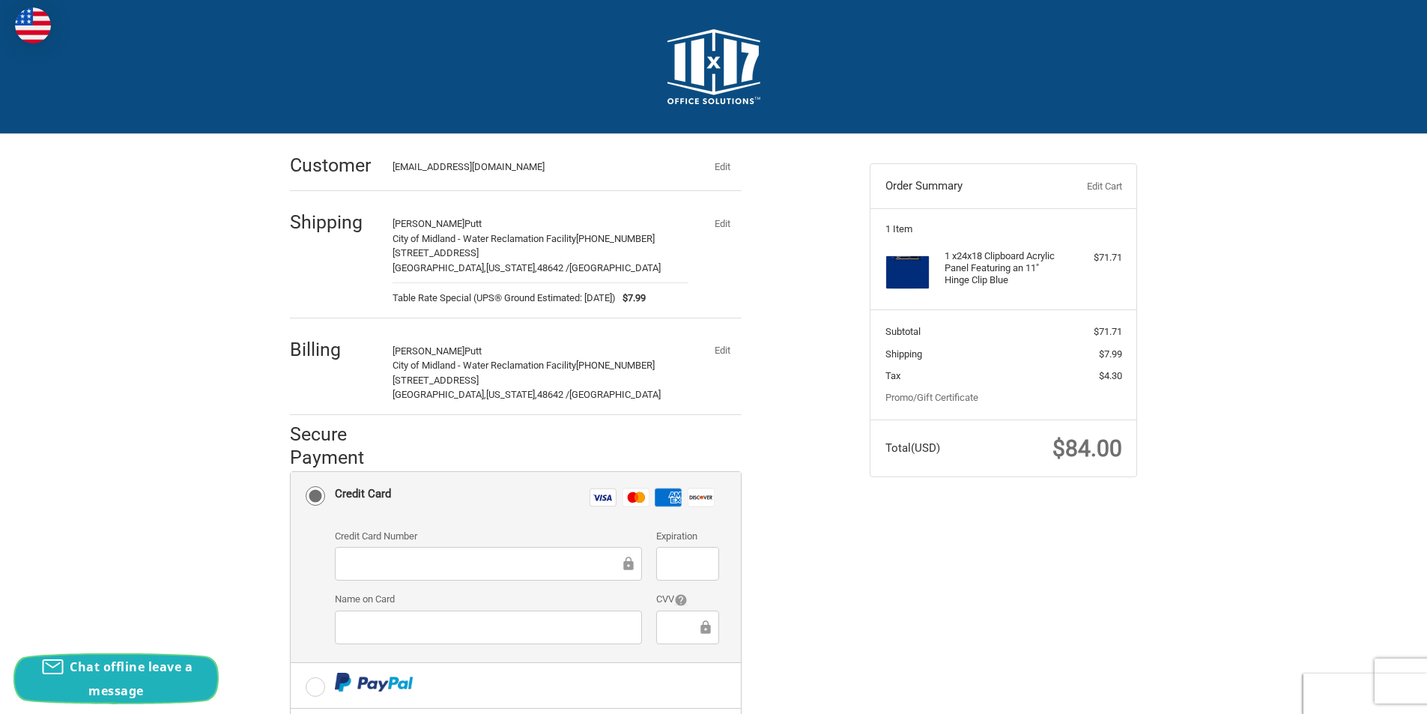
click at [121, 683] on span "Chat offline leave a message" at bounding box center [131, 679] width 123 height 40
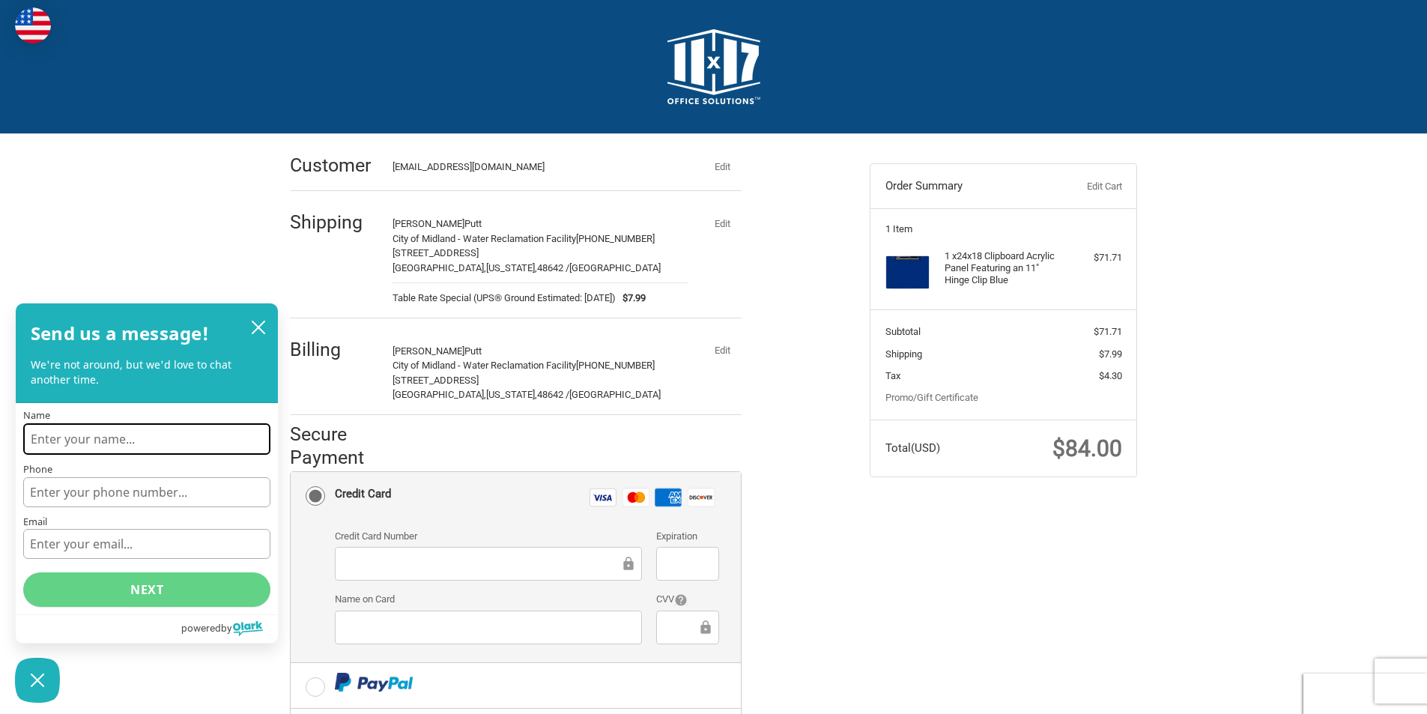
click at [57, 442] on input "Name" at bounding box center [146, 438] width 247 height 31
type input "Darcy Corbat - city of midland"
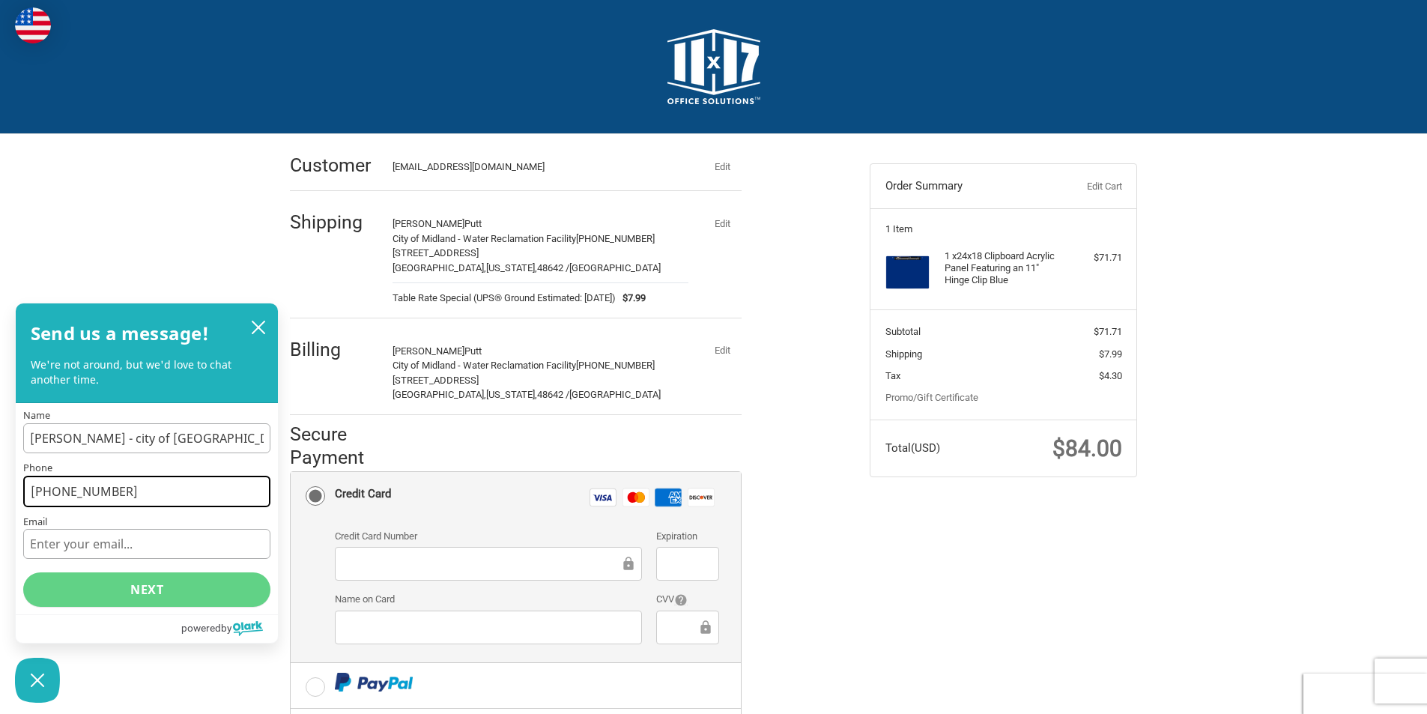
type input "989-837-3501"
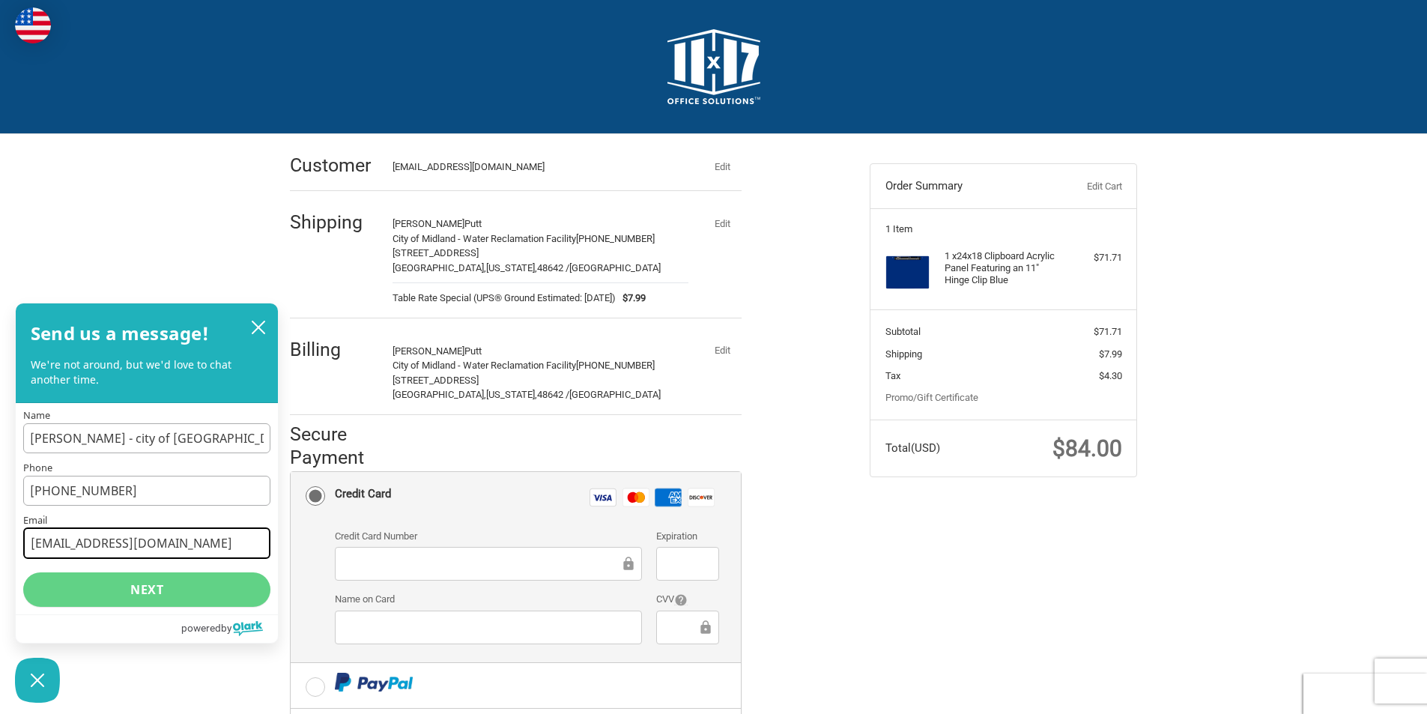
type input "dcorbat@midland-mi.org"
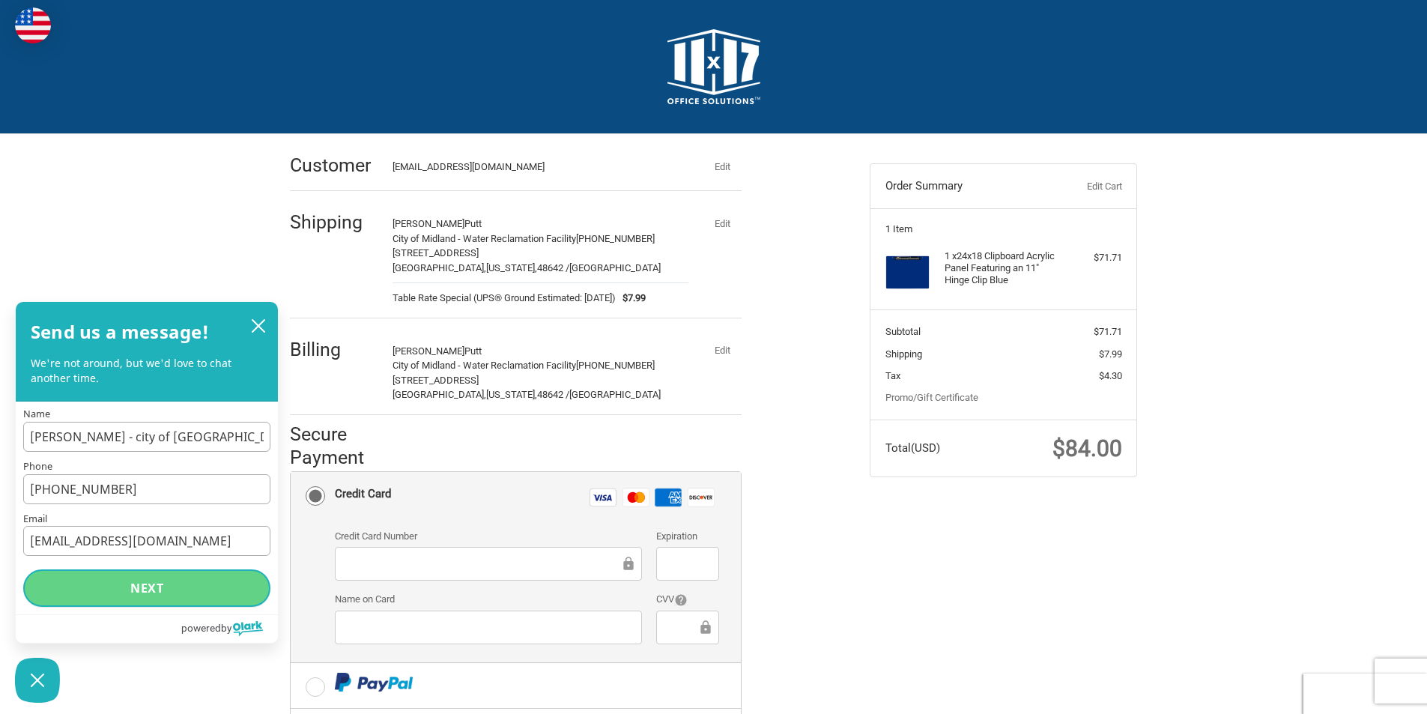
click at [139, 587] on button "Next" at bounding box center [146, 587] width 247 height 37
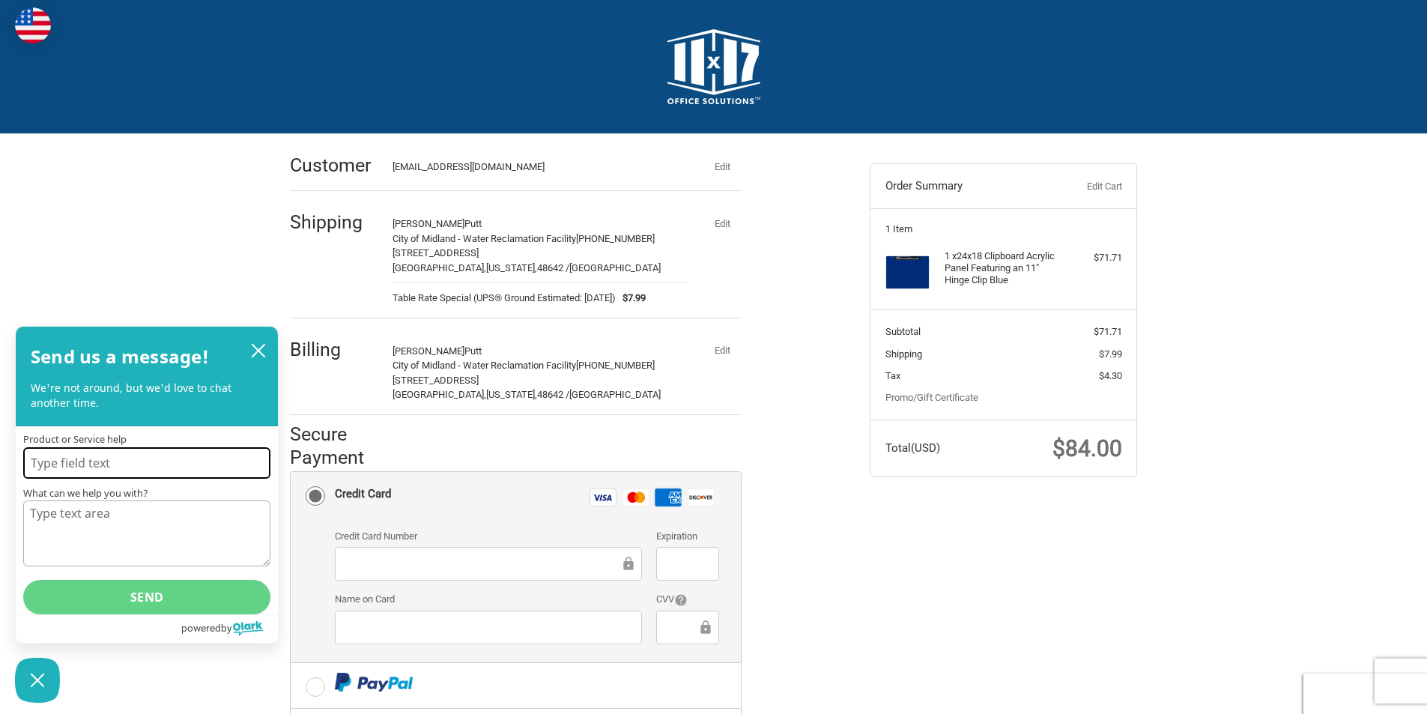
click at [59, 459] on input "Product or Service help" at bounding box center [146, 462] width 247 height 31
type input "Tax exempt"
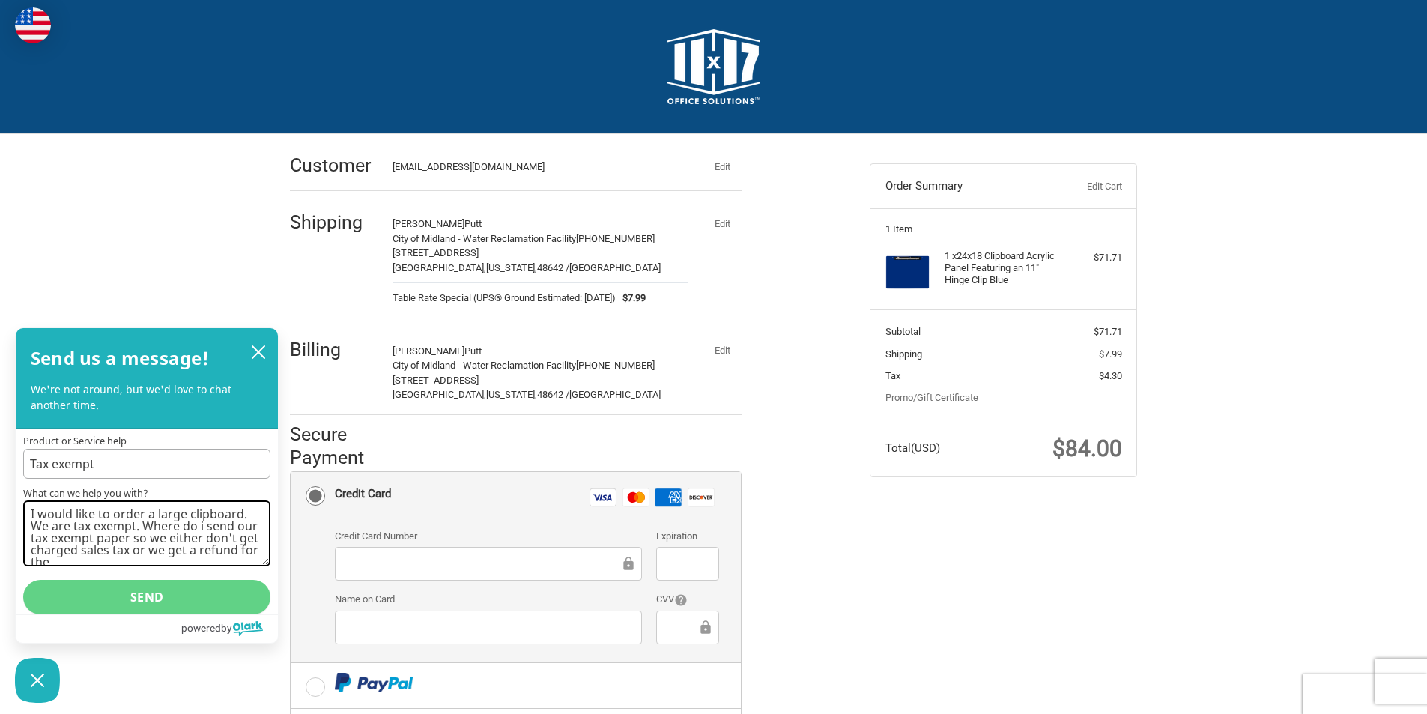
scroll to position [6, 0]
type textarea "I would like to order a large clipboard. We are tax exempt. Where do i send our…"
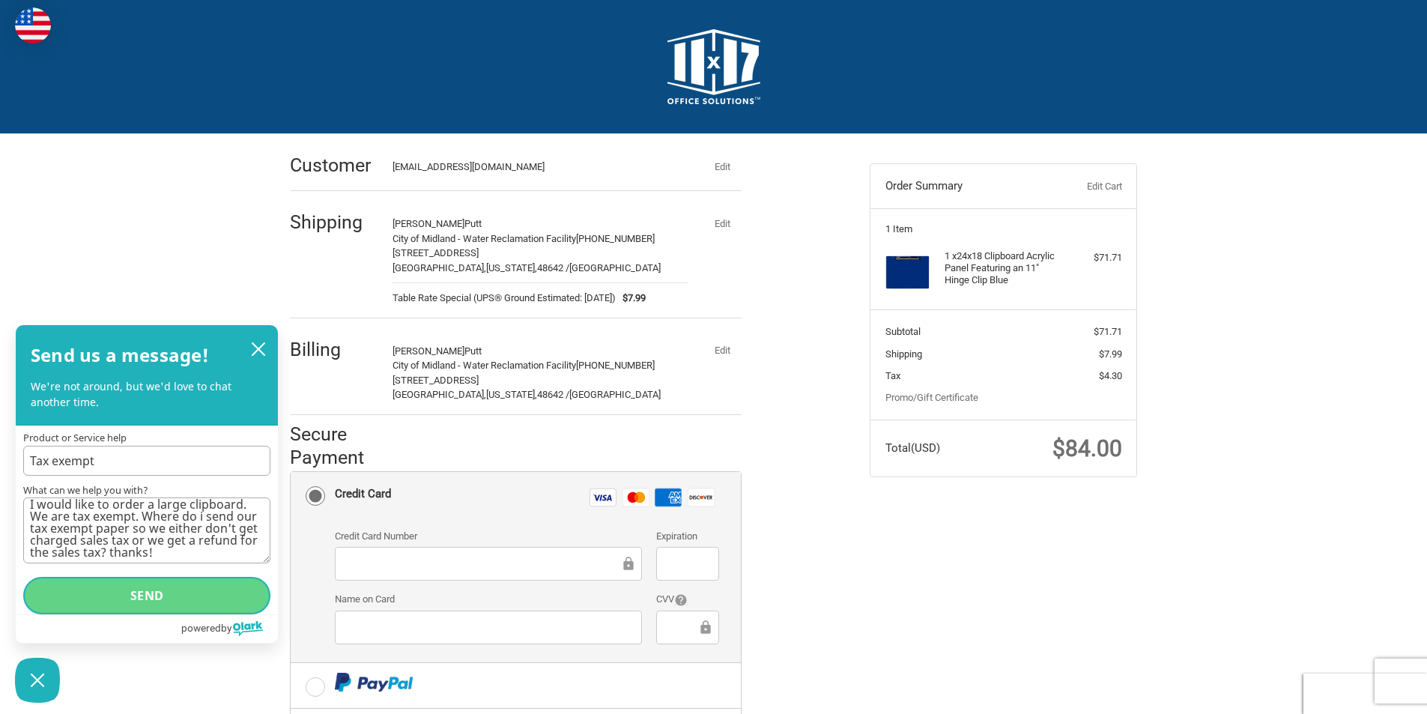
click at [139, 601] on button "Send" at bounding box center [146, 595] width 247 height 37
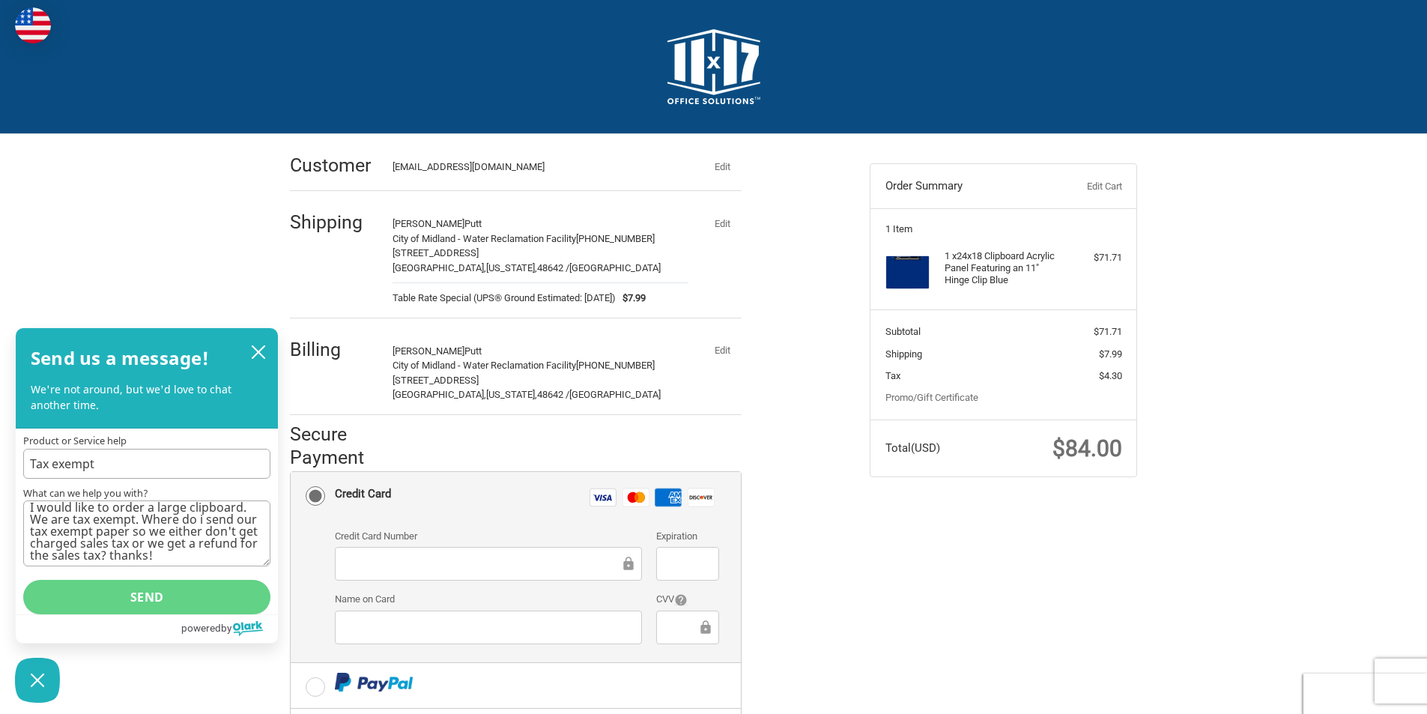
scroll to position [0, 0]
